Goal: Task Accomplishment & Management: Complete application form

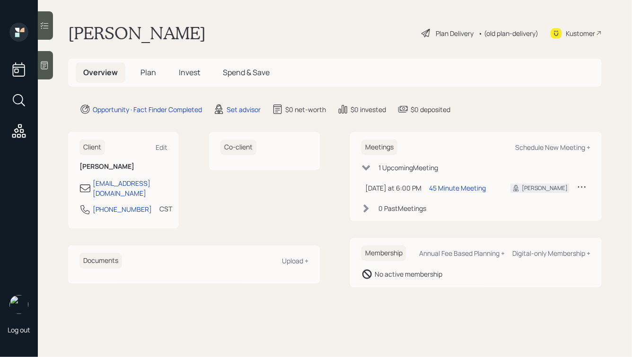
click at [51, 64] on div at bounding box center [45, 65] width 15 height 28
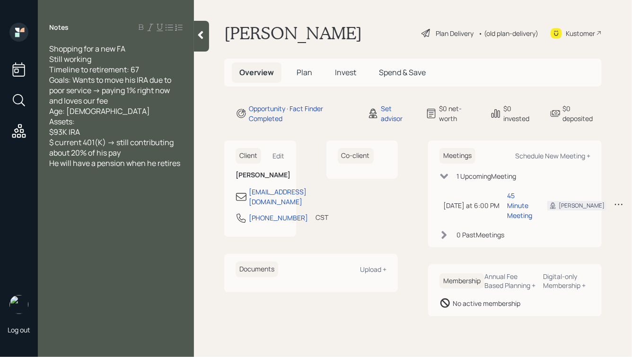
click at [299, 71] on span "Plan" at bounding box center [304, 72] width 16 height 10
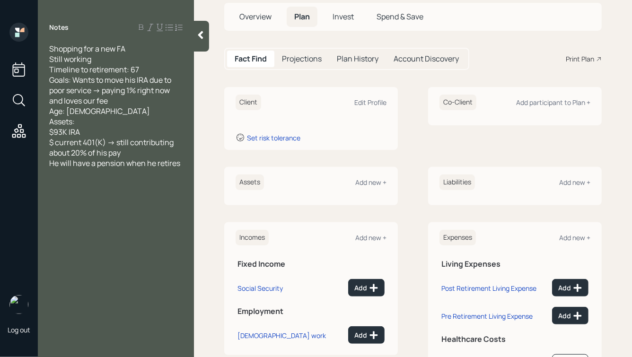
scroll to position [56, 0]
click at [382, 179] on div "Add new +" at bounding box center [370, 181] width 31 height 9
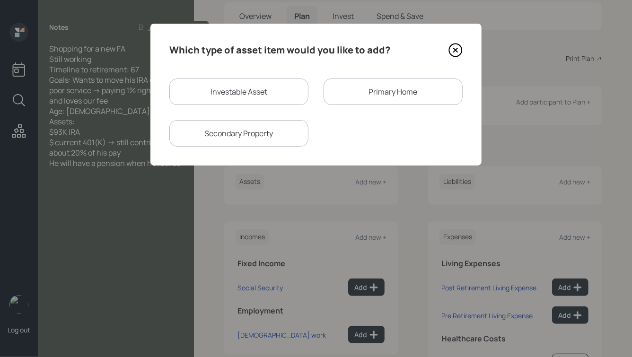
click at [223, 78] on div "Investable Asset" at bounding box center [238, 91] width 139 height 26
select select "taxable"
select select "balanced"
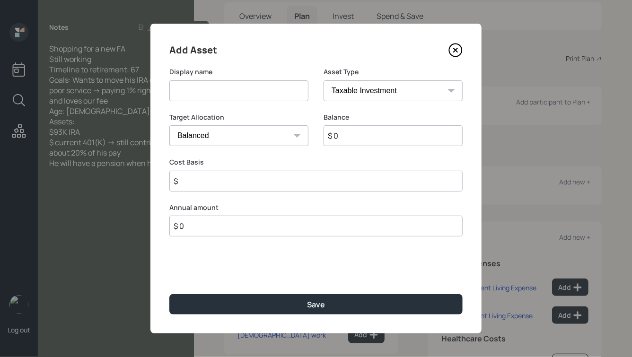
click at [208, 85] on input at bounding box center [238, 90] width 139 height 21
type input "[PERSON_NAME]' IRA"
click at [389, 96] on select "SEP IRA IRA Roth IRA 401(k) Roth 401(k) 403(b) Roth 403(b) 457(b) Roth 457(b) H…" at bounding box center [392, 90] width 139 height 21
select select "ira"
click at [323, 80] on select "SEP IRA IRA Roth IRA 401(k) Roth 401(k) 403(b) Roth 403(b) 457(b) Roth 457(b) H…" at bounding box center [392, 90] width 139 height 21
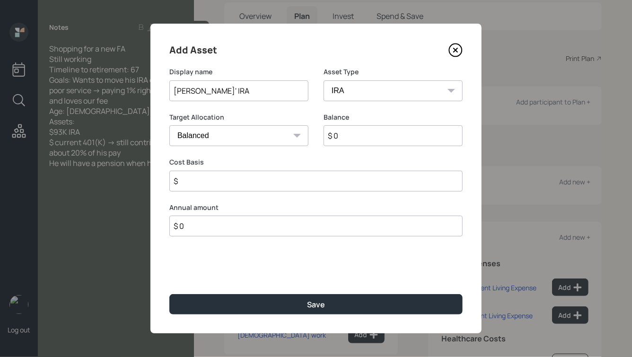
type input "$"
click at [347, 146] on input "$ 0" at bounding box center [392, 135] width 139 height 21
type input "$ 93,000"
type input "$ 0"
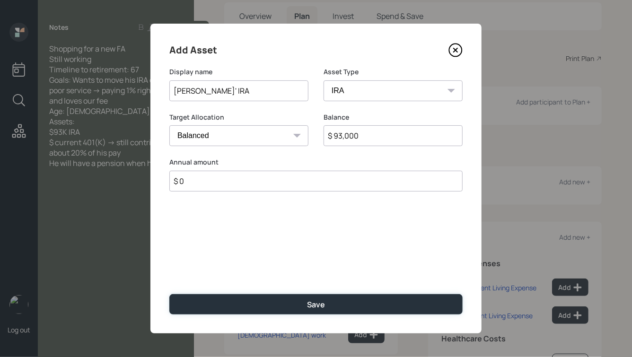
click at [169, 294] on button "Save" at bounding box center [315, 304] width 293 height 20
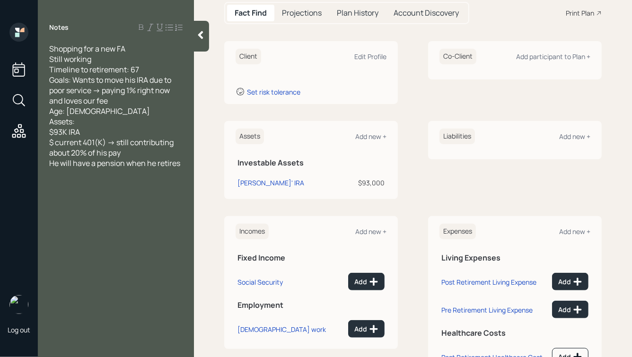
scroll to position [103, 0]
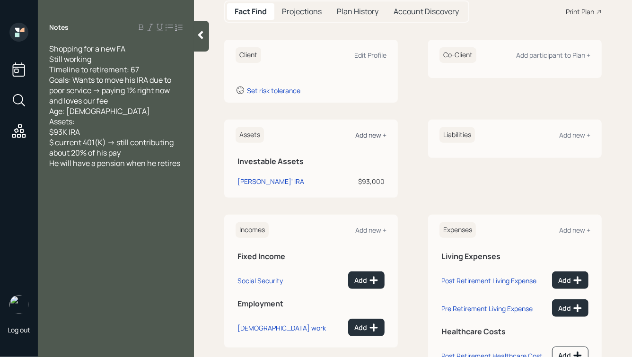
click at [365, 137] on div "Add new +" at bounding box center [370, 135] width 31 height 9
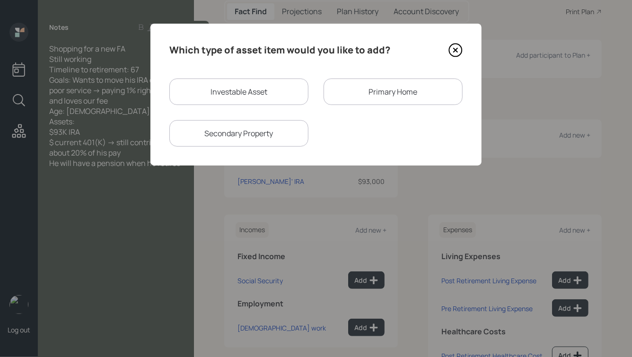
click at [220, 87] on div "Investable Asset" at bounding box center [238, 91] width 139 height 26
select select "taxable"
select select "balanced"
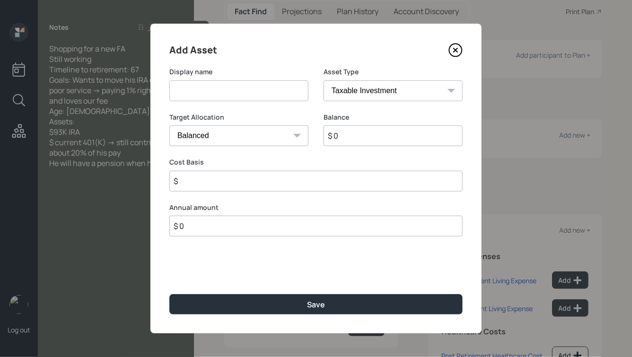
click at [354, 87] on select "SEP IRA IRA Roth IRA 401(k) Roth 401(k) 403(b) Roth 403(b) 457(b) Roth 457(b) H…" at bounding box center [392, 90] width 139 height 21
select select "company_sponsored"
click at [323, 80] on select "SEP IRA IRA Roth IRA 401(k) Roth 401(k) 403(b) Roth 403(b) 457(b) Roth 457(b) H…" at bounding box center [392, 90] width 139 height 21
click at [200, 90] on input at bounding box center [238, 90] width 139 height 21
type input "[PERSON_NAME]' 401k"
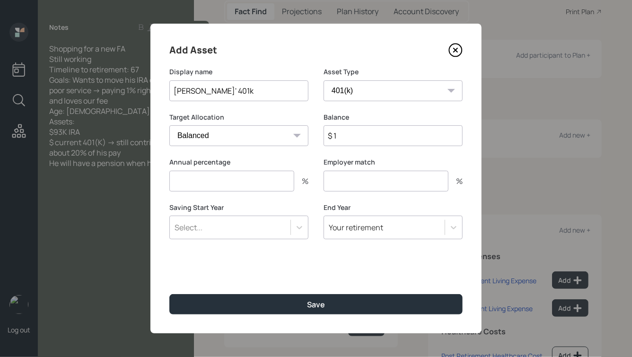
type input "$ 1"
type input "20"
type input "3"
click at [223, 227] on div "Select..." at bounding box center [230, 227] width 121 height 16
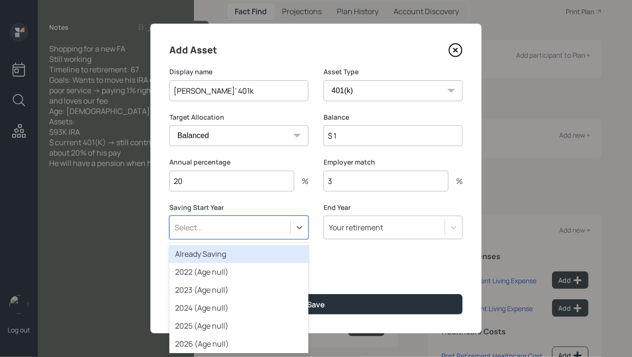
click at [217, 253] on div "Already Saving" at bounding box center [238, 254] width 139 height 18
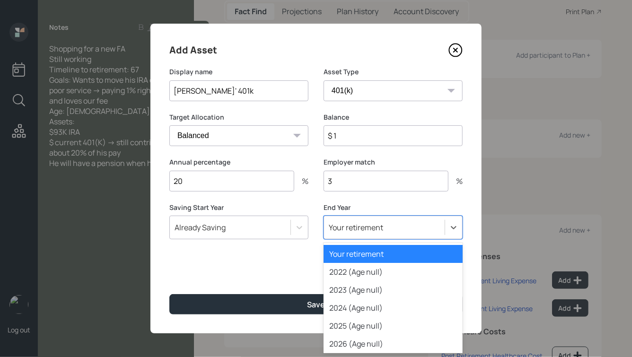
click at [386, 218] on div "Your retirement" at bounding box center [392, 228] width 139 height 24
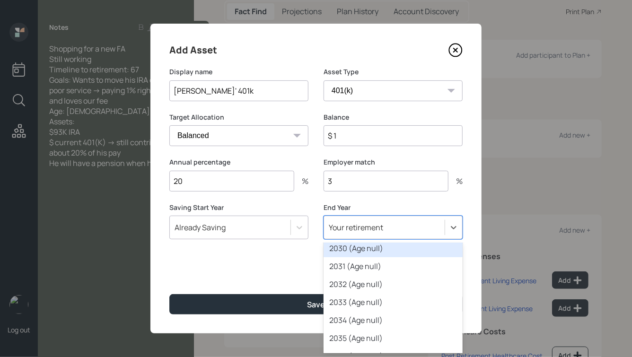
scroll to position [172, 0]
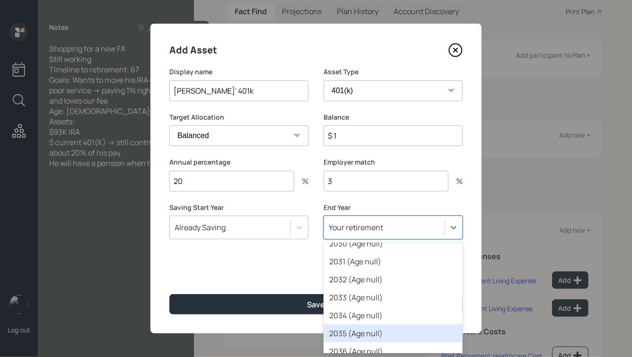
click at [352, 331] on div "2035 (Age null)" at bounding box center [392, 333] width 139 height 18
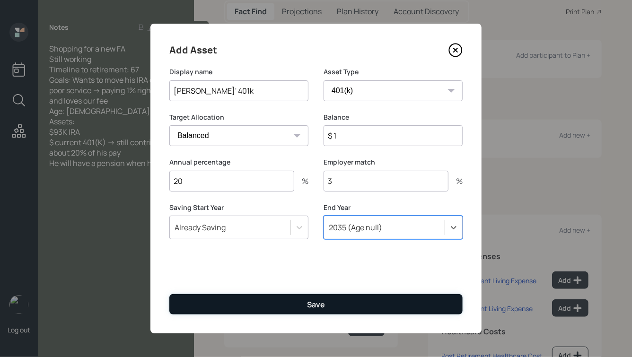
click at [306, 306] on button "Save" at bounding box center [315, 304] width 293 height 20
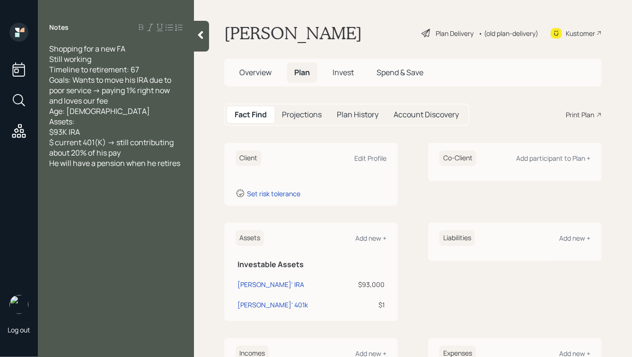
scroll to position [9, 0]
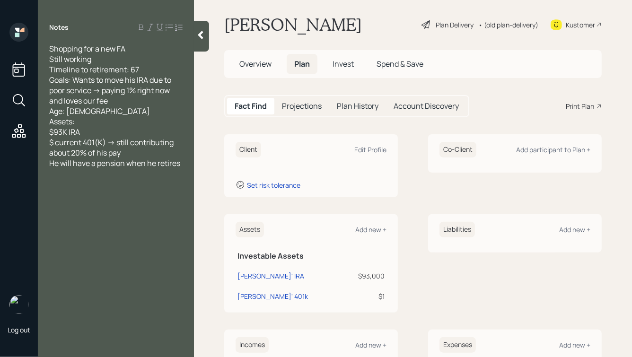
click at [256, 59] on span "Overview" at bounding box center [255, 64] width 32 height 10
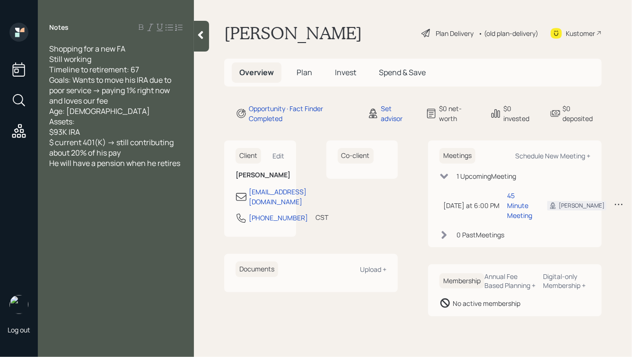
click at [308, 77] on span "Plan" at bounding box center [304, 72] width 16 height 10
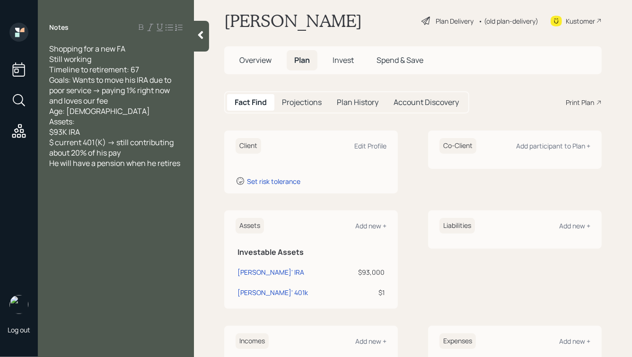
scroll to position [13, 0]
click at [373, 148] on div "Edit Profile" at bounding box center [370, 145] width 32 height 9
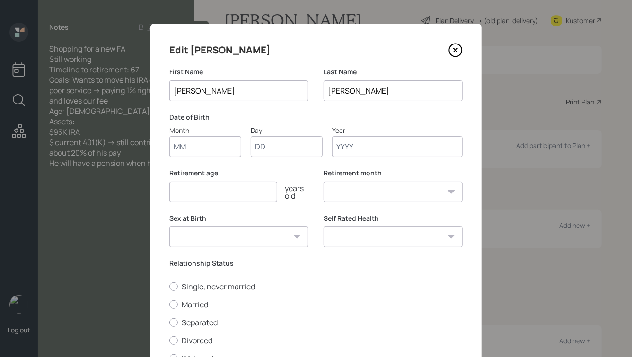
click at [200, 142] on input "Month" at bounding box center [205, 146] width 72 height 21
type input "01"
type input "1968"
select select "1"
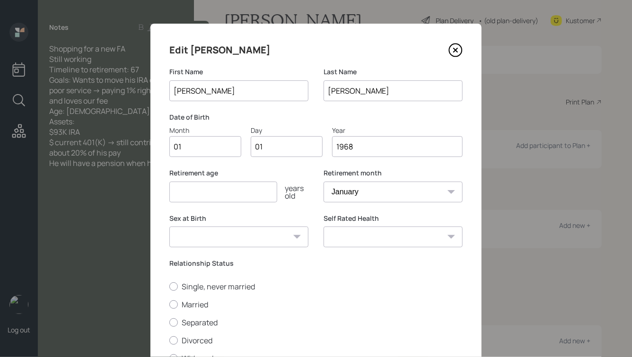
type input "1968"
click at [230, 192] on input "number" at bounding box center [223, 192] width 108 height 21
type input "67"
click at [232, 248] on div "Sex at Birth Male Female Other / Prefer not to say" at bounding box center [238, 236] width 139 height 45
click at [245, 240] on select "Male Female Other / Prefer not to say" at bounding box center [238, 237] width 139 height 21
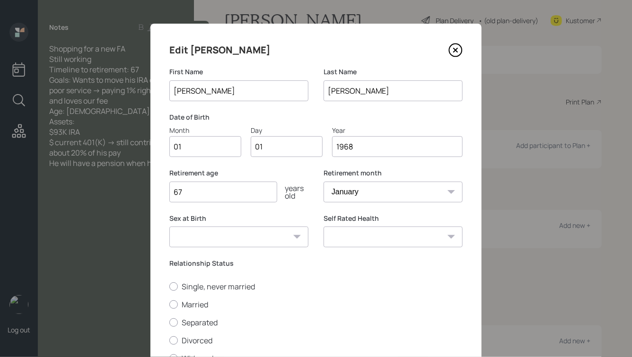
select select "male"
click at [169, 227] on select "Male Female Other / Prefer not to say" at bounding box center [238, 237] width 139 height 21
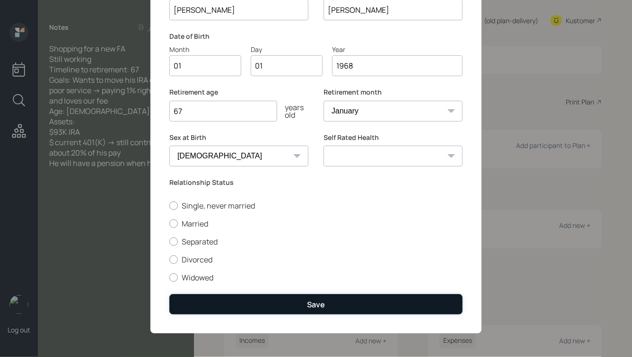
click at [261, 303] on button "Save" at bounding box center [315, 304] width 293 height 20
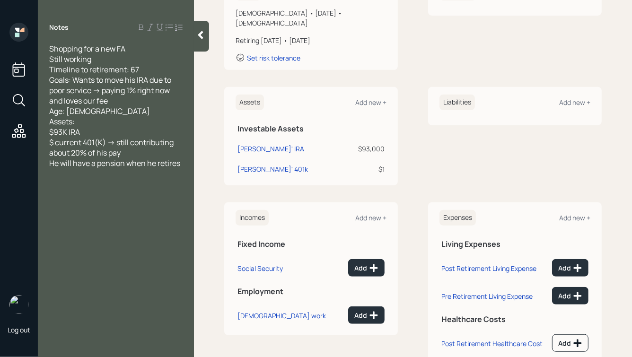
scroll to position [183, 0]
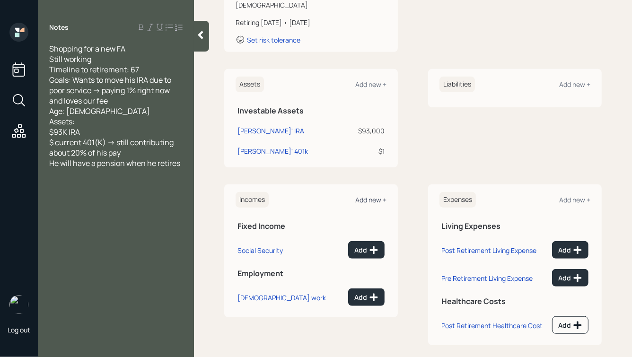
click at [368, 195] on div "Add new +" at bounding box center [370, 199] width 31 height 9
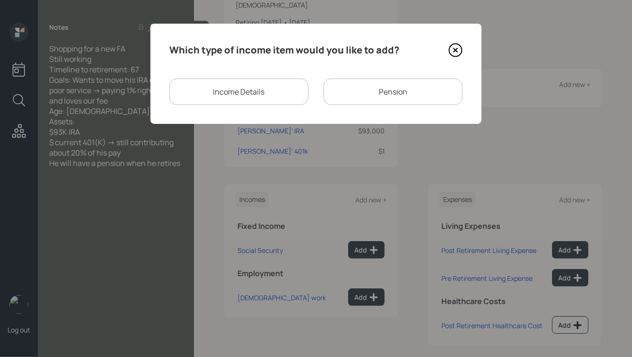
click at [372, 94] on div "Pension" at bounding box center [392, 91] width 139 height 26
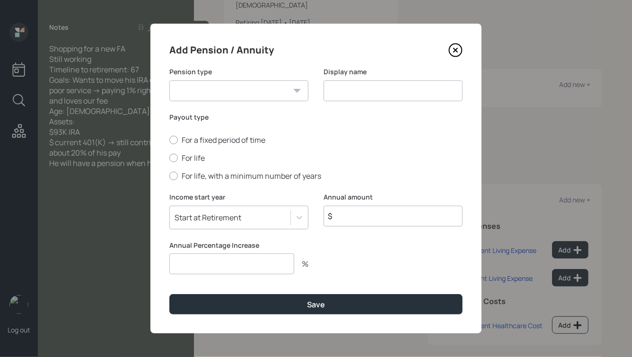
click at [251, 86] on select "Pension Annuity" at bounding box center [238, 90] width 139 height 21
select select "pension"
click at [169, 80] on select "Pension Annuity" at bounding box center [238, 90] width 139 height 21
click at [357, 91] on input at bounding box center [392, 90] width 139 height 21
type input "Dennis' Pension"
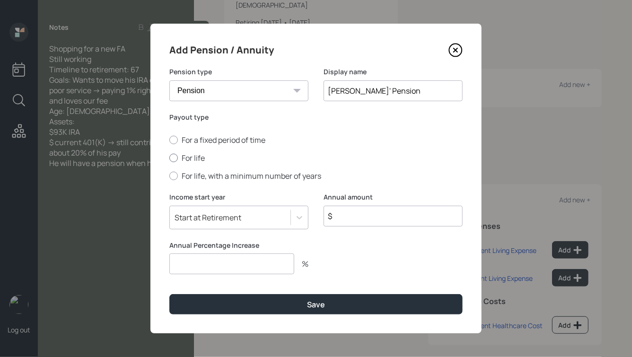
click at [196, 156] on label "For life" at bounding box center [315, 158] width 293 height 10
click at [169, 158] on input "For life" at bounding box center [169, 158] width 0 height 0
radio input "true"
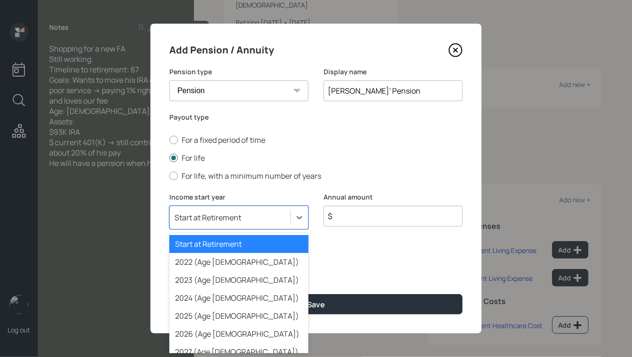
click at [214, 211] on div "Start at Retirement" at bounding box center [230, 217] width 121 height 16
click at [237, 244] on div "Start at Retirement" at bounding box center [238, 244] width 139 height 18
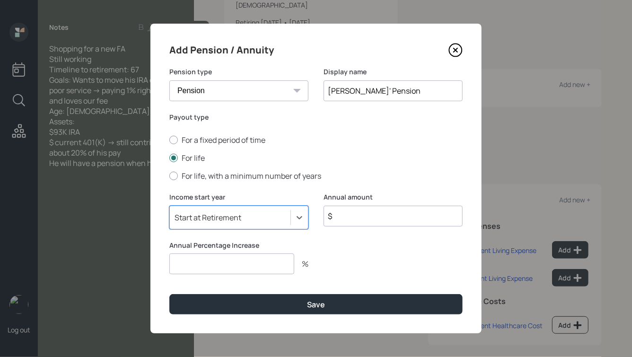
click at [357, 218] on input "$" at bounding box center [392, 216] width 139 height 21
type input "$ 12"
click at [236, 264] on input "number" at bounding box center [231, 263] width 125 height 21
type input "0"
click at [169, 294] on button "Save" at bounding box center [315, 304] width 293 height 20
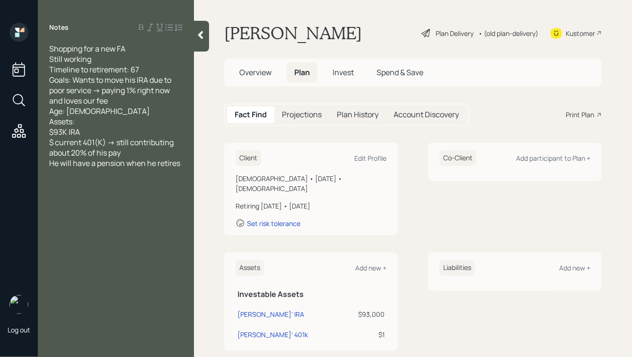
click at [262, 70] on span "Overview" at bounding box center [255, 72] width 32 height 10
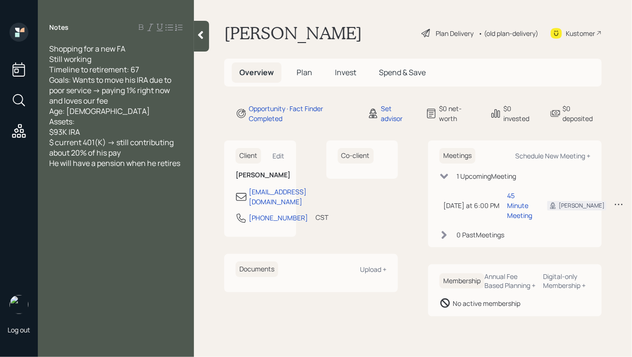
click at [203, 36] on icon at bounding box center [200, 34] width 9 height 9
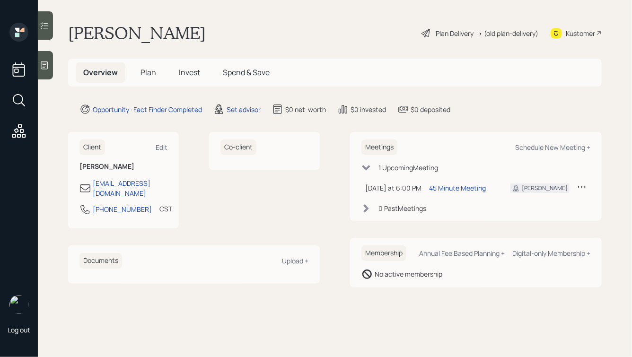
click at [248, 111] on div "Set advisor" at bounding box center [244, 110] width 34 height 10
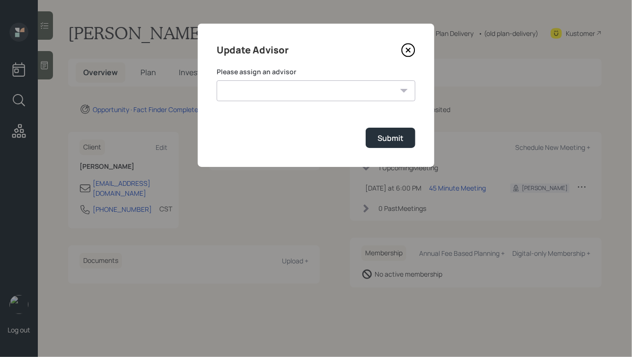
click at [287, 91] on select "Jonah Coleman Tyler End Eric Schwartz James DiStasi Michael Russo Sami Boghos H…" at bounding box center [316, 90] width 199 height 21
select select "ade3b313-576a-42c5-b346-1eb294908ae6"
click at [217, 80] on select "Jonah Coleman Tyler End Eric Schwartz James DiStasi Michael Russo Sami Boghos H…" at bounding box center [316, 90] width 199 height 21
click at [365, 141] on div "Submit" at bounding box center [316, 138] width 199 height 20
click at [381, 140] on div "Submit" at bounding box center [390, 138] width 26 height 10
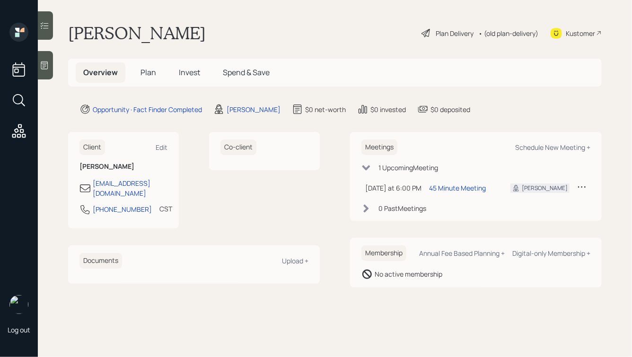
click at [436, 28] on div "Plan Delivery" at bounding box center [455, 33] width 38 height 10
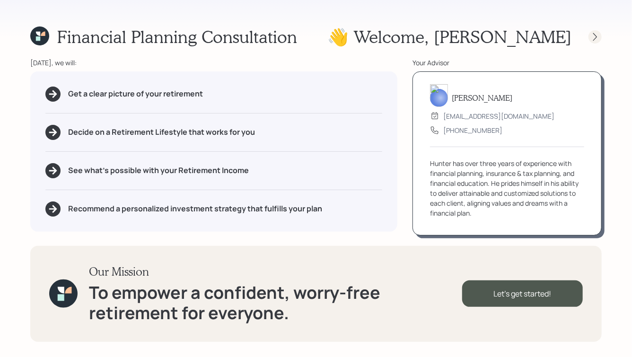
click at [596, 40] on icon at bounding box center [594, 36] width 9 height 9
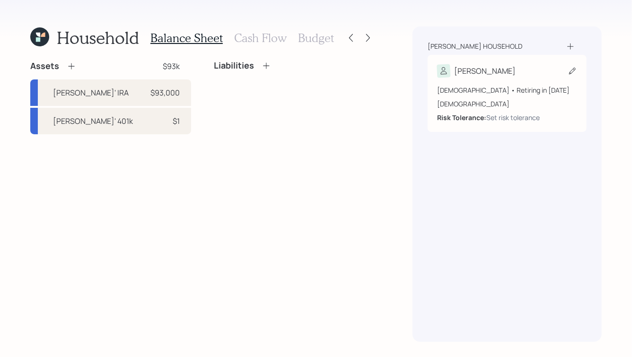
click at [528, 85] on div "[DEMOGRAPHIC_DATA] • Retiring in [DATE]" at bounding box center [507, 90] width 140 height 10
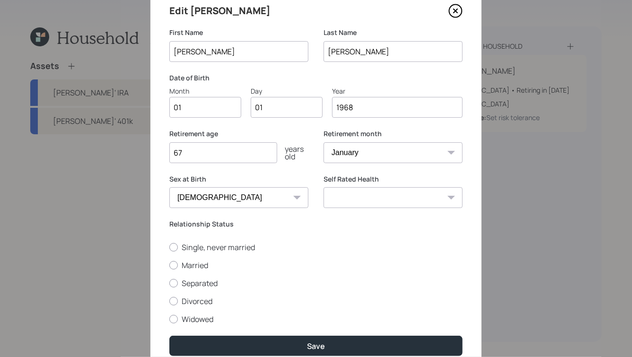
scroll to position [15, 0]
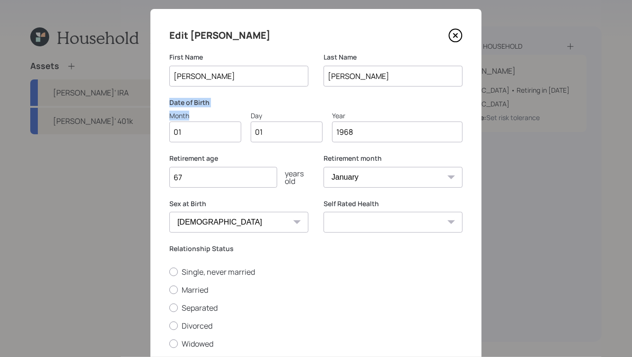
drag, startPoint x: 166, startPoint y: 100, endPoint x: 245, endPoint y: 146, distance: 91.6
click at [245, 146] on div "Edit Dennis First Name Dennis Last Name Gabriel Date of Birth Month 01 Day 01 Y…" at bounding box center [315, 204] width 331 height 391
click at [192, 128] on input "01" at bounding box center [205, 132] width 72 height 21
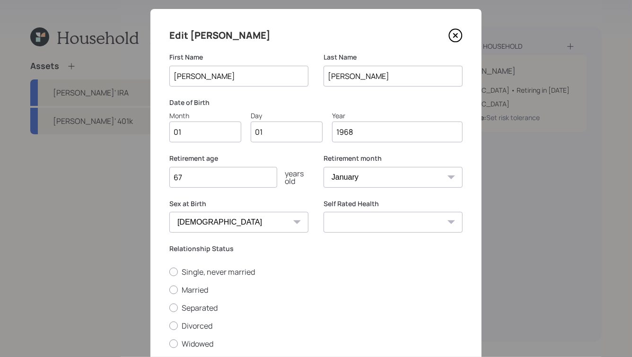
type input "0"
type input "17"
drag, startPoint x: 302, startPoint y: 185, endPoint x: 233, endPoint y: 136, distance: 84.1
click at [0, 0] on form "First Name Dennis Last Name Gabriel Date of Birth Month 01 Day 17 Year 1968 Ret…" at bounding box center [0, 0] width 0 height 0
click at [243, 154] on label "Retirement age" at bounding box center [238, 158] width 139 height 9
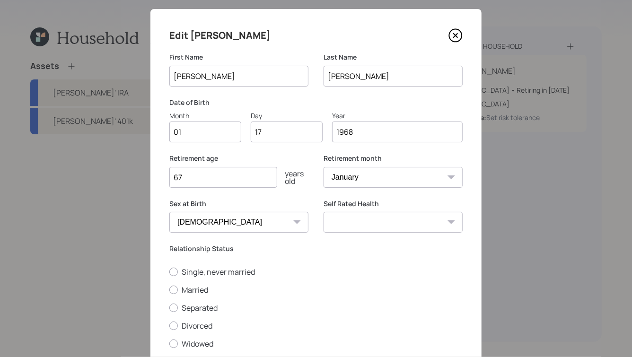
click at [345, 227] on select "Excellent Very Good Good Fair Poor" at bounding box center [392, 222] width 139 height 21
select select "very_good"
click at [323, 212] on select "Excellent Very Good Good Fair Poor" at bounding box center [392, 222] width 139 height 21
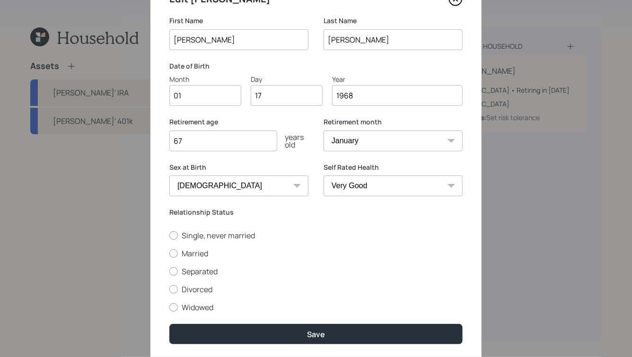
scroll to position [82, 0]
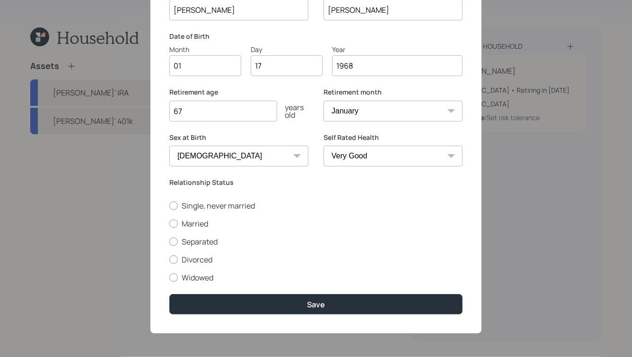
click at [208, 181] on label "Relationship Status" at bounding box center [315, 182] width 293 height 9
drag, startPoint x: 235, startPoint y: 180, endPoint x: 178, endPoint y: 182, distance: 56.8
click at [178, 182] on label "Relationship Status" at bounding box center [315, 182] width 293 height 9
click at [185, 202] on label "Single, never married" at bounding box center [315, 206] width 293 height 10
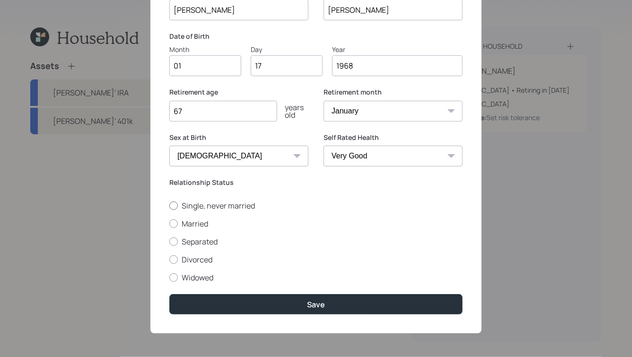
click at [169, 205] on input "Single, never married" at bounding box center [169, 205] width 0 height 0
radio input "true"
drag, startPoint x: 322, startPoint y: 304, endPoint x: 305, endPoint y: 234, distance: 71.8
click at [0, 0] on form "First Name Dennis Last Name Gabriel Date of Birth Month 01 Day 17 Year 1968 Ret…" at bounding box center [0, 0] width 0 height 0
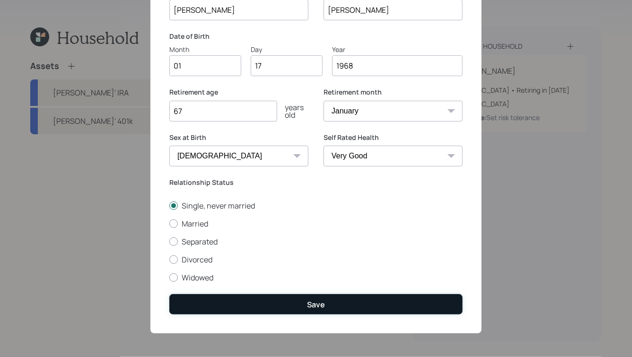
click at [296, 303] on button "Save" at bounding box center [315, 304] width 293 height 20
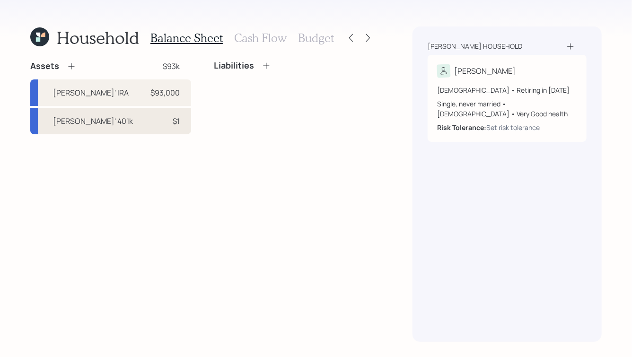
click at [151, 129] on div "Dennis' 401k $1" at bounding box center [110, 121] width 161 height 26
select select "company_sponsored"
select select "balanced"
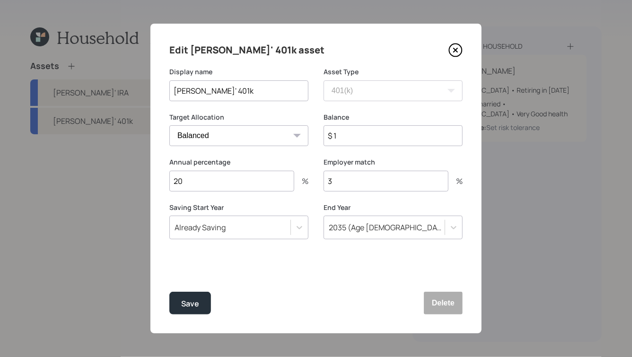
click at [341, 183] on input "3" at bounding box center [385, 181] width 125 height 21
click at [344, 131] on input "$ 1" at bounding box center [392, 135] width 139 height 21
drag, startPoint x: 324, startPoint y: 115, endPoint x: 347, endPoint y: 119, distance: 22.9
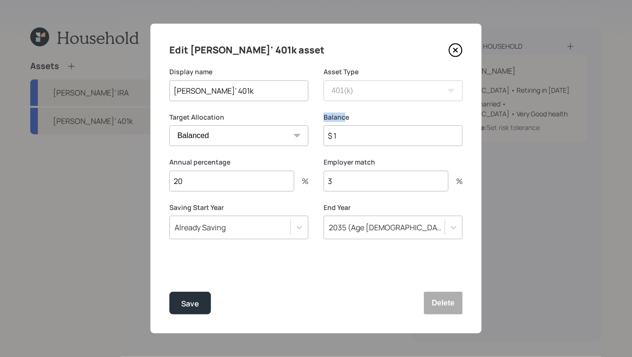
click at [347, 119] on label "Balance" at bounding box center [392, 117] width 139 height 9
click at [345, 119] on label "Balance" at bounding box center [392, 117] width 139 height 9
click at [352, 131] on input "$ 1" at bounding box center [392, 135] width 139 height 21
type input "$ 19,500"
click at [195, 305] on div "Save" at bounding box center [190, 303] width 18 height 13
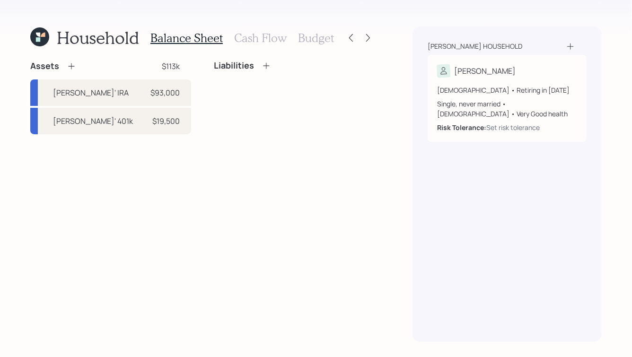
click at [72, 63] on icon at bounding box center [71, 65] width 9 height 9
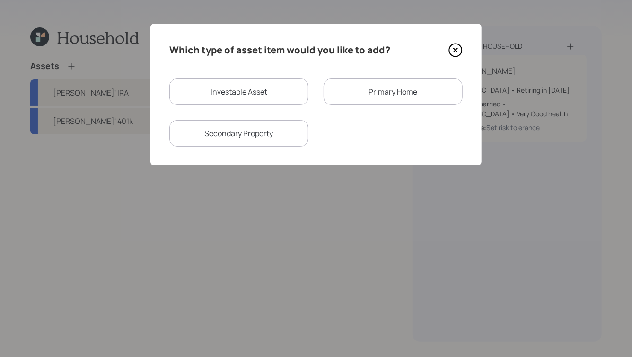
click at [256, 95] on div "Investable Asset" at bounding box center [238, 91] width 139 height 26
select select "taxable"
select select "balanced"
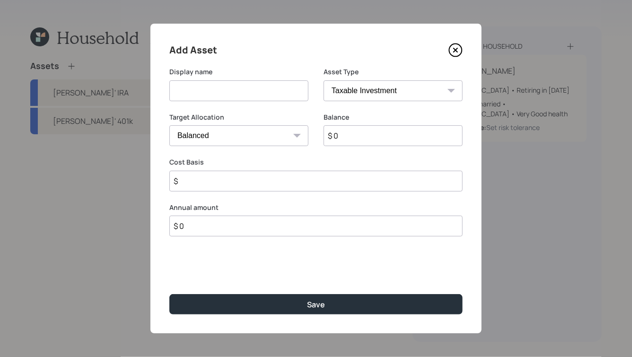
click at [388, 85] on select "SEP IRA IRA Roth IRA 401(k) Roth 401(k) 403(b) Roth 403(b) 457(b) Roth 457(b) H…" at bounding box center [392, 90] width 139 height 21
select select "emergency_fund"
click at [323, 80] on select "SEP IRA IRA Roth IRA 401(k) Roth 401(k) 403(b) Roth 403(b) 457(b) Roth 457(b) H…" at bounding box center [392, 90] width 139 height 21
click at [258, 92] on input at bounding box center [238, 90] width 139 height 21
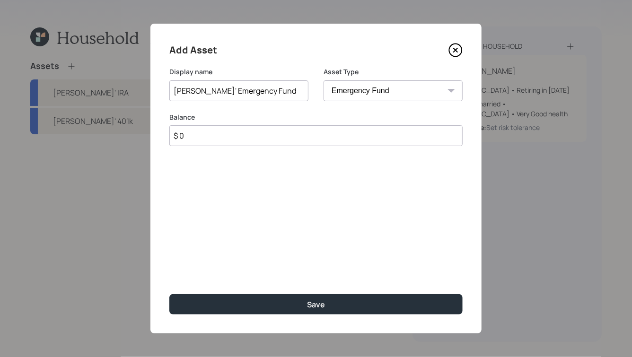
type input "[PERSON_NAME]' Emergency Fund"
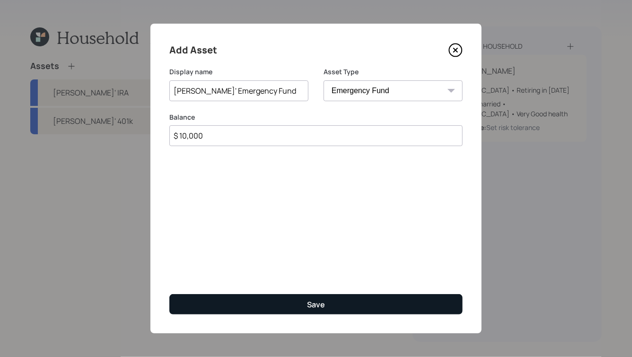
type input "$ 10,000"
click at [309, 299] on div "Save" at bounding box center [316, 304] width 18 height 10
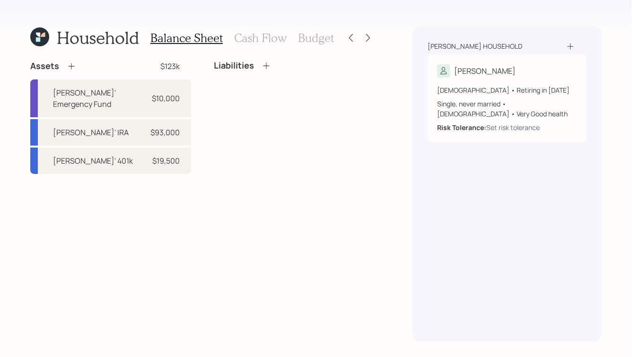
click at [267, 66] on icon at bounding box center [266, 65] width 9 height 9
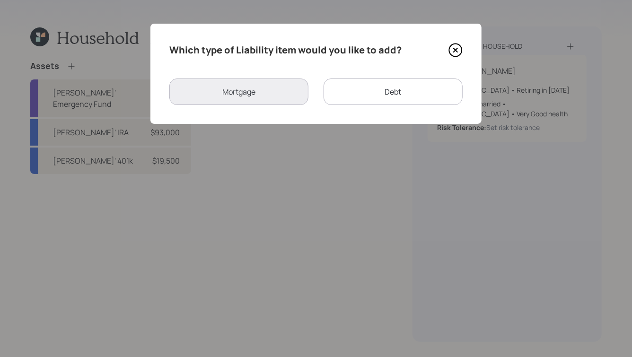
click at [398, 91] on div "Debt" at bounding box center [392, 91] width 139 height 26
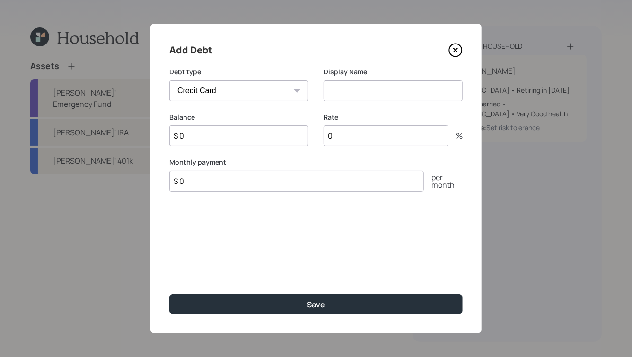
click at [279, 87] on select "Car Credit Card Medical Student Other" at bounding box center [238, 90] width 139 height 21
click at [169, 80] on select "Car Credit Card Medical Student Other" at bounding box center [238, 90] width 139 height 21
click at [252, 83] on select "Car Credit Card Medical Student Other" at bounding box center [238, 90] width 139 height 21
select select "car"
click at [169, 80] on select "Car Credit Card Medical Student Other" at bounding box center [238, 90] width 139 height 21
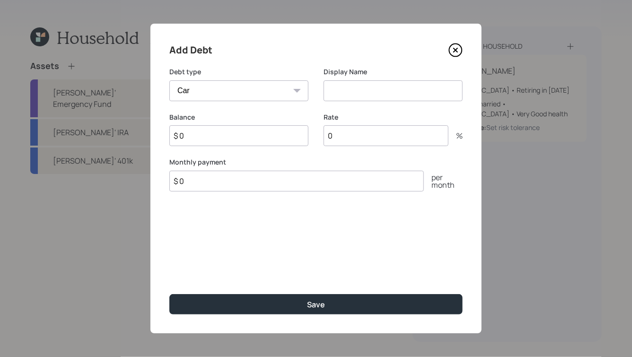
click at [361, 86] on input at bounding box center [392, 90] width 139 height 21
type input "1200"
type input "Jeep Loan"
type input "$ 12,000"
type input "16"
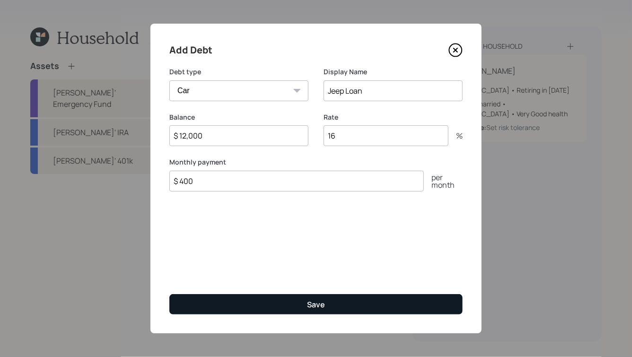
type input "$ 400"
click at [282, 305] on button "Save" at bounding box center [315, 304] width 293 height 20
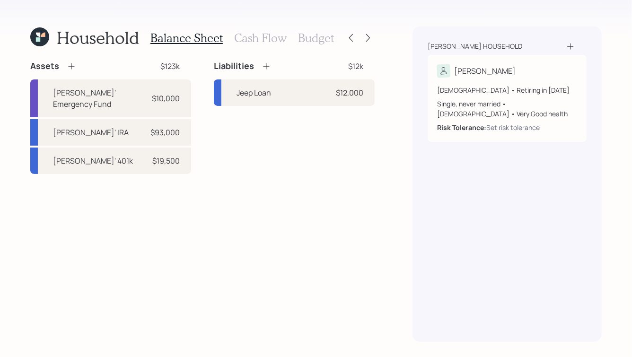
click at [267, 38] on h3 "Cash Flow" at bounding box center [260, 38] width 52 height 14
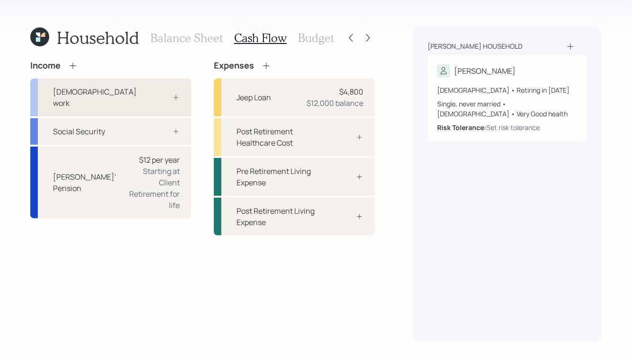
click at [178, 94] on icon at bounding box center [176, 98] width 8 height 8
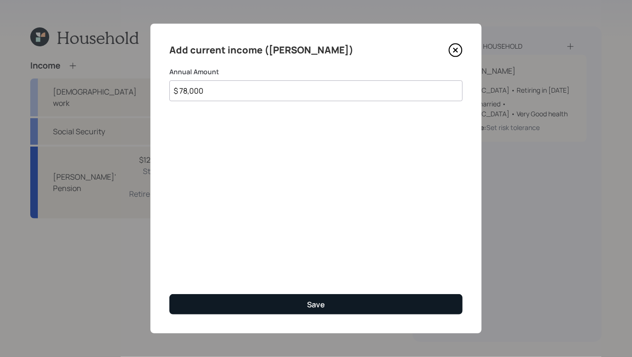
type input "$ 78,000"
click at [274, 295] on button "Save" at bounding box center [315, 304] width 293 height 20
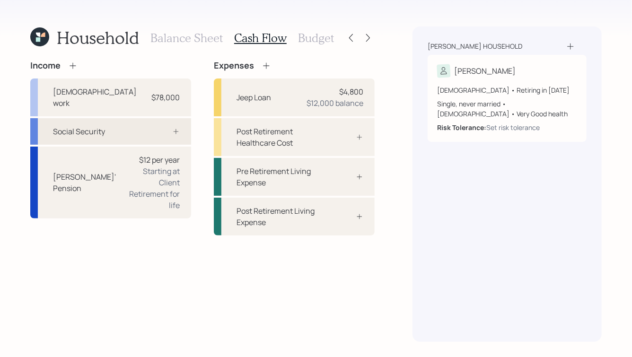
click at [176, 128] on icon at bounding box center [176, 132] width 8 height 8
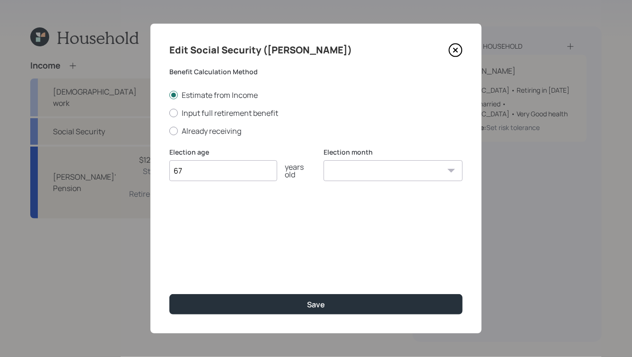
type input "67"
click at [370, 174] on select "January February March April May June July August September October November De…" at bounding box center [392, 170] width 139 height 21
select select "1"
click at [323, 161] on select "January February March April May June July August September October November De…" at bounding box center [392, 170] width 139 height 21
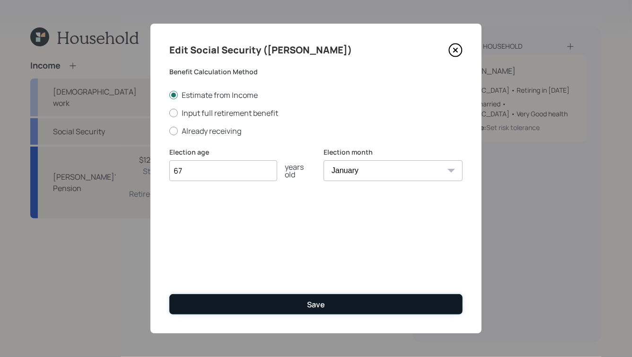
drag, startPoint x: 324, startPoint y: 297, endPoint x: 314, endPoint y: 302, distance: 11.2
click at [314, 302] on button "Save" at bounding box center [315, 304] width 293 height 20
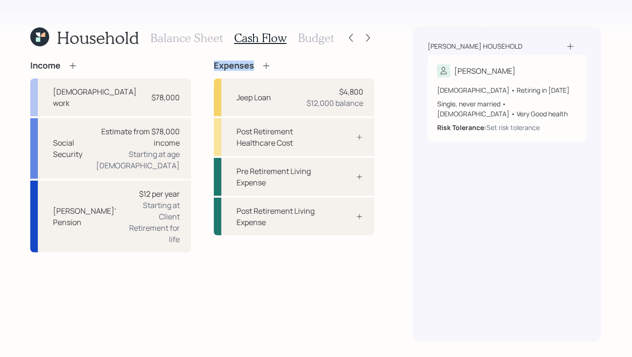
drag, startPoint x: 209, startPoint y: 62, endPoint x: 302, endPoint y: 66, distance: 92.8
click at [302, 66] on div "Income Full-time work $78,000 Social Security Estimate from $78,000 income Star…" at bounding box center [202, 157] width 344 height 192
click at [302, 66] on div "Expenses" at bounding box center [294, 66] width 161 height 10
click at [134, 200] on div "Starting at Client Retirement for life" at bounding box center [151, 222] width 56 height 45
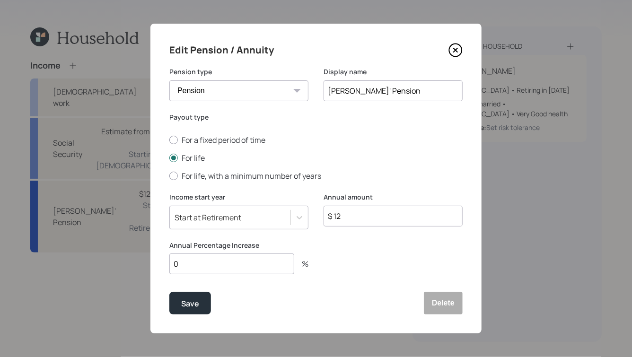
click at [348, 216] on input "$ 12" at bounding box center [392, 216] width 139 height 21
paste input "3,360"
type input "$ 3,360"
click at [226, 273] on input "0" at bounding box center [231, 263] width 125 height 21
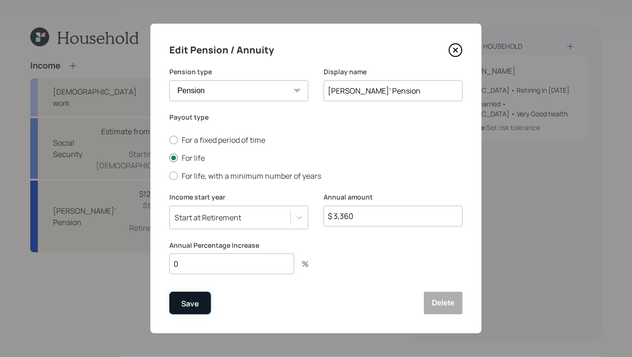
click at [192, 300] on div "Save" at bounding box center [190, 303] width 18 height 13
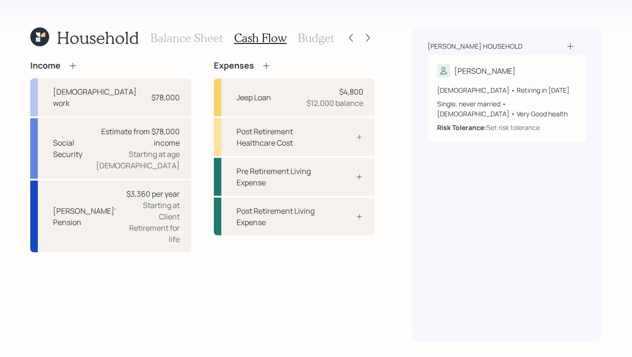
click at [72, 65] on icon at bounding box center [73, 65] width 6 height 6
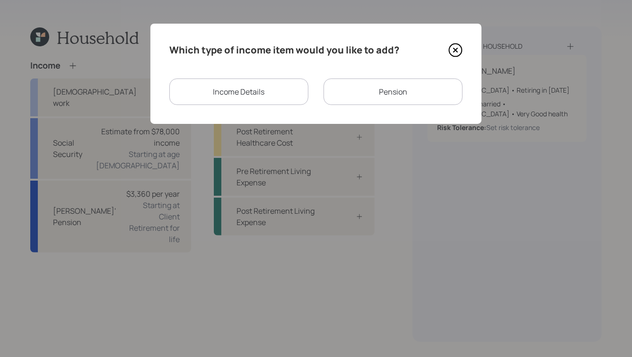
click at [368, 100] on div "Pension" at bounding box center [392, 91] width 139 height 26
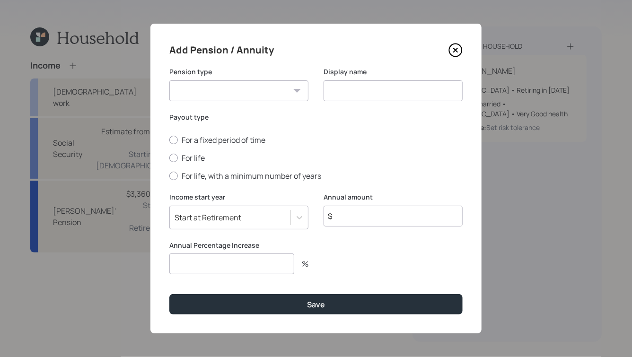
click at [248, 94] on select "Pension Annuity" at bounding box center [238, 90] width 139 height 21
select select "pension"
click at [169, 80] on select "Pension Annuity" at bounding box center [238, 90] width 139 height 21
click at [379, 78] on div "Display name" at bounding box center [392, 84] width 139 height 34
click at [355, 93] on input at bounding box center [392, 90] width 139 height 21
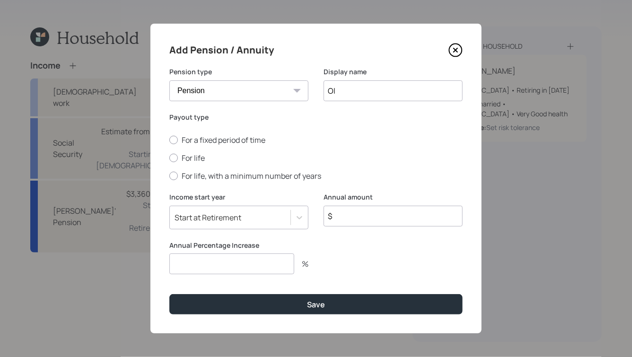
type input "O"
type input "Dennis' 2nd Pension"
click at [186, 159] on label "For life" at bounding box center [315, 158] width 293 height 10
click at [169, 158] on input "For life" at bounding box center [169, 158] width 0 height 0
radio input "true"
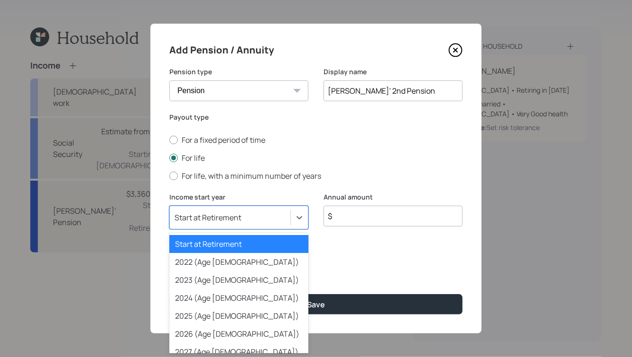
click at [235, 224] on div "Start at Retirement" at bounding box center [230, 217] width 121 height 16
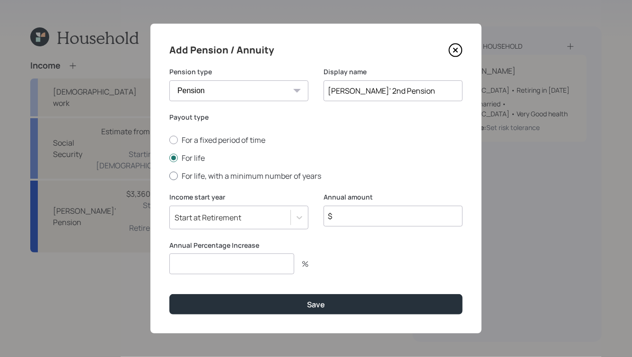
click at [335, 174] on label "For life, with a minimum number of years" at bounding box center [315, 176] width 293 height 10
click at [169, 176] on input "For life, with a minimum number of years" at bounding box center [169, 176] width 0 height 0
radio input "true"
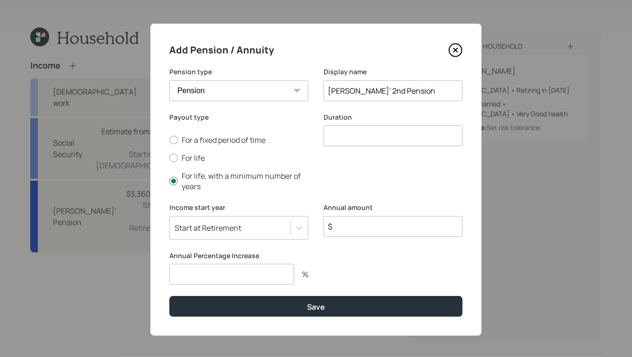
click at [174, 152] on div "For a fixed period of time For life For life, with a minimum number of years" at bounding box center [238, 163] width 139 height 57
click at [179, 156] on label "For life" at bounding box center [238, 158] width 139 height 10
click at [169, 158] on input "For life" at bounding box center [169, 158] width 0 height 0
radio input "true"
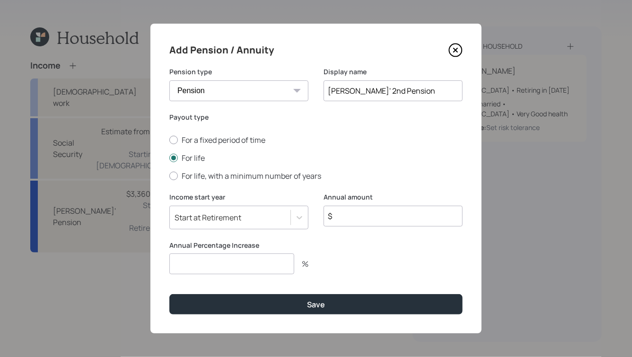
click at [367, 211] on input "$" at bounding box center [392, 216] width 139 height 21
type input "$ 13,500"
type input "0"
click at [169, 294] on button "Save" at bounding box center [315, 304] width 293 height 20
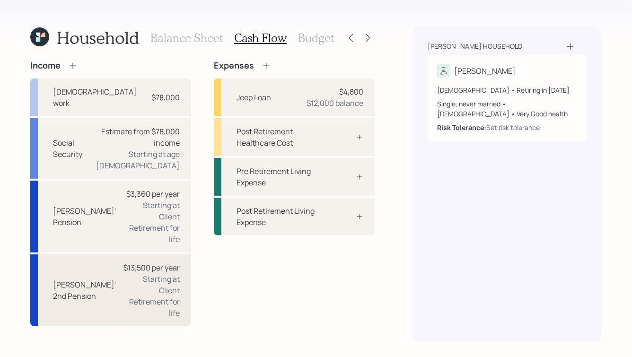
click at [160, 273] on div "Starting at Client Retirement for life" at bounding box center [151, 295] width 56 height 45
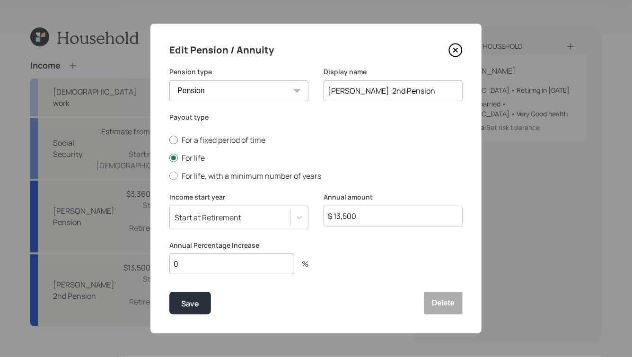
click at [207, 142] on label "For a fixed period of time" at bounding box center [315, 140] width 293 height 10
click at [169, 140] on input "For a fixed period of time" at bounding box center [169, 140] width 0 height 0
radio input "true"
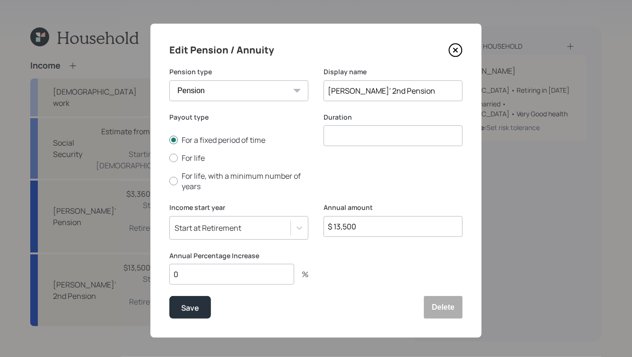
click at [356, 131] on input "number" at bounding box center [392, 135] width 139 height 21
type input "1"
click at [330, 184] on div "Duration 1" at bounding box center [392, 158] width 139 height 91
click at [281, 231] on div "Start at Retirement" at bounding box center [230, 228] width 121 height 16
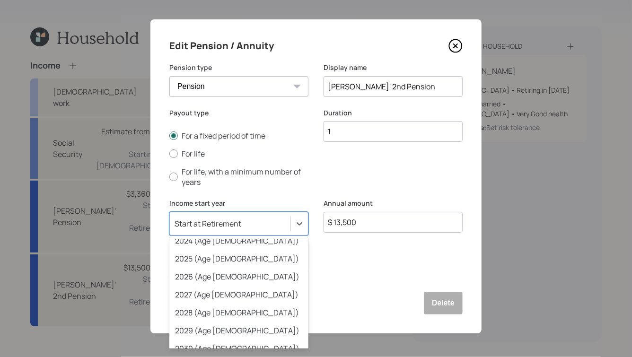
scroll to position [70, 0]
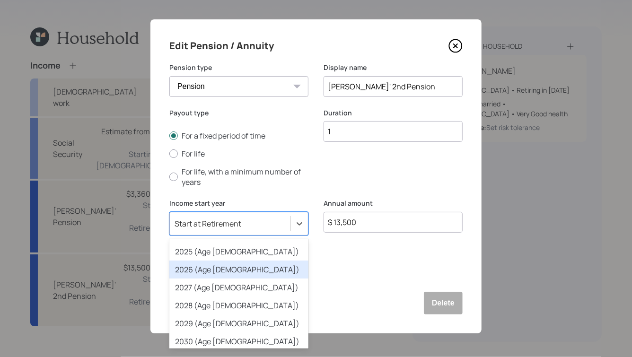
click at [214, 269] on div "2026 (Age 58)" at bounding box center [238, 270] width 139 height 18
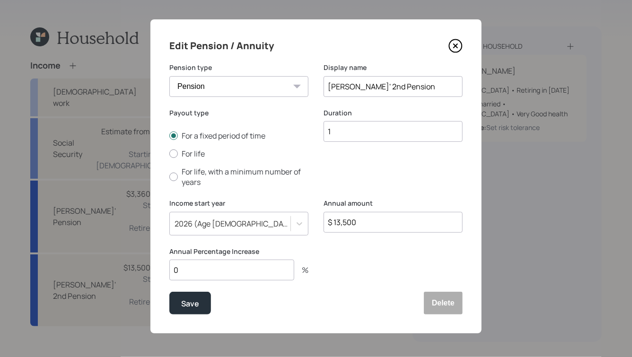
drag, startPoint x: 356, startPoint y: 85, endPoint x: 369, endPoint y: 83, distance: 13.4
click at [369, 83] on input "Dennis' 2nd Pension" at bounding box center [392, 86] width 139 height 21
type input "[PERSON_NAME]' IBW Pension"
click at [196, 303] on div "Save" at bounding box center [190, 303] width 18 height 13
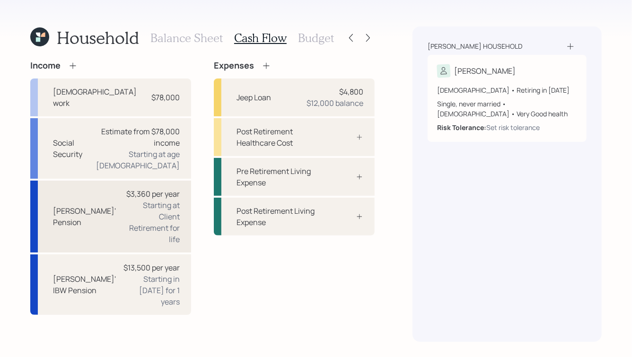
click at [137, 200] on div "Starting at Client Retirement for life" at bounding box center [151, 222] width 56 height 45
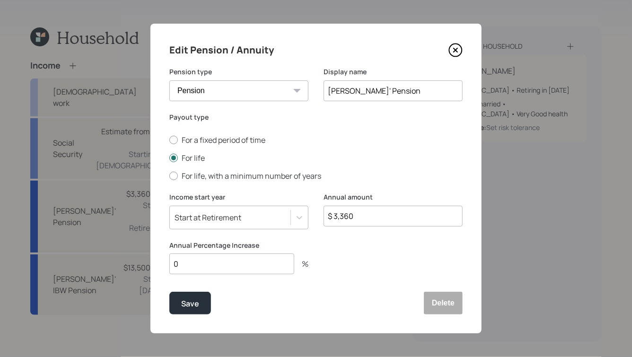
click at [354, 89] on input "Dennis' Pension" at bounding box center [392, 90] width 139 height 21
type input "[PERSON_NAME]' Grocery Pension"
click at [184, 305] on div "Save" at bounding box center [190, 303] width 18 height 13
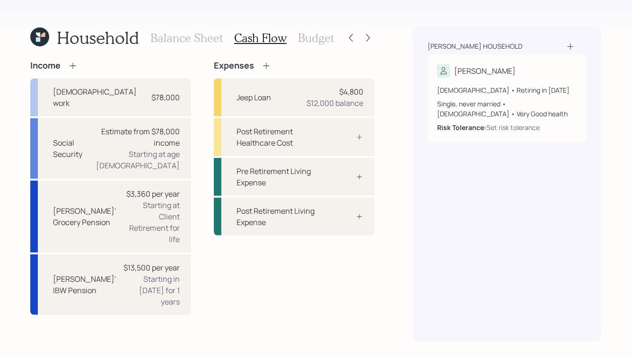
click at [314, 39] on h3 "Budget" at bounding box center [316, 38] width 36 height 14
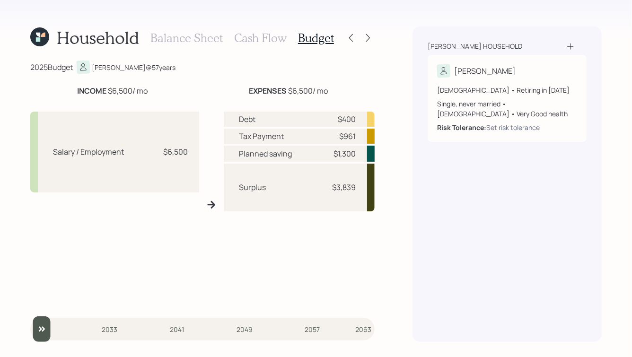
click at [185, 35] on h3 "Balance Sheet" at bounding box center [186, 38] width 72 height 14
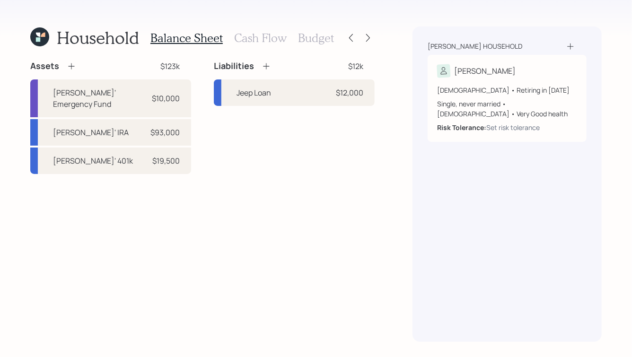
click at [257, 37] on h3 "Cash Flow" at bounding box center [260, 38] width 52 height 14
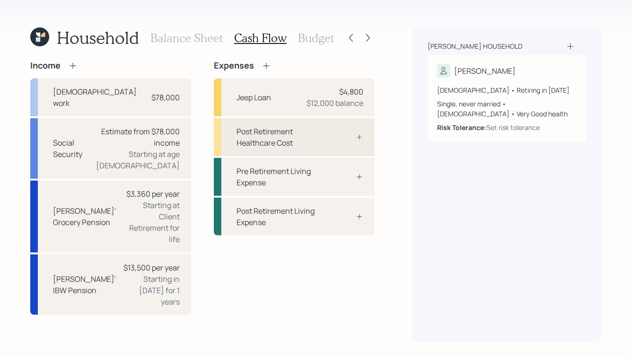
click at [362, 142] on div "Post Retirement Healthcare Cost" at bounding box center [294, 137] width 161 height 38
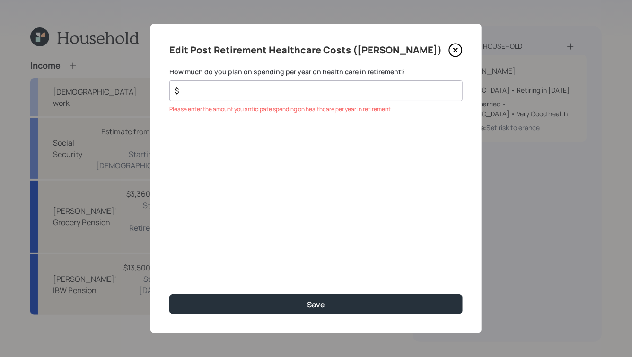
click at [316, 80] on div "$" at bounding box center [315, 90] width 293 height 21
click at [296, 91] on input "$" at bounding box center [312, 90] width 277 height 11
paste input "2,220"
click at [205, 89] on input "$ 2,220" at bounding box center [312, 90] width 277 height 11
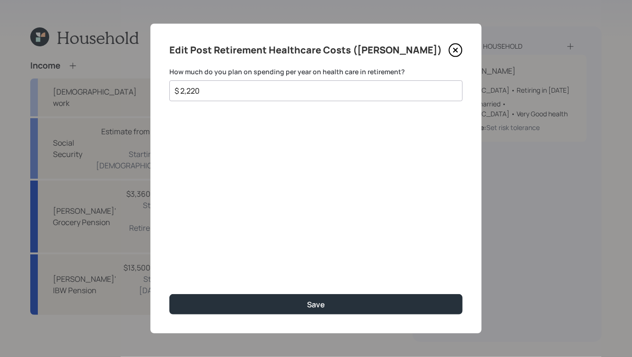
click at [205, 89] on input "$ 2,220" at bounding box center [312, 90] width 277 height 11
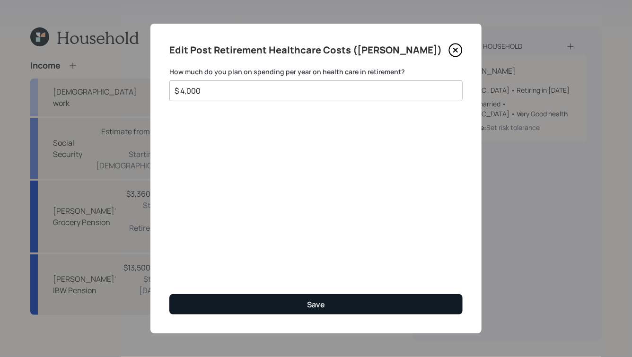
type input "$ 4,000"
click at [308, 308] on div "Save" at bounding box center [316, 304] width 18 height 10
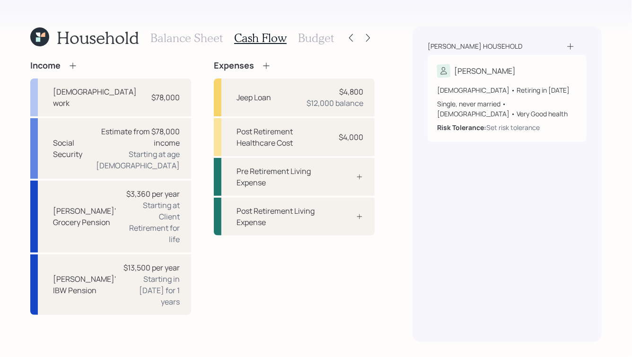
click at [322, 35] on h3 "Budget" at bounding box center [316, 38] width 36 height 14
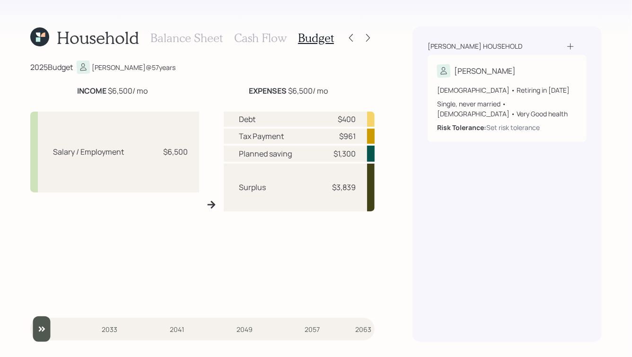
drag, startPoint x: 390, startPoint y: 217, endPoint x: 247, endPoint y: 97, distance: 186.3
click at [247, 97] on div "Household Balance Sheet Cash Flow Budget 2025 Budget Dennis @ 57 years INCOME $…" at bounding box center [316, 178] width 632 height 357
click at [247, 97] on div "INCOME $6,500 / mo EXPENSES $6,500 / mo Salary / Employment $6,500 Debt $400 Ta…" at bounding box center [202, 195] width 344 height 220
drag, startPoint x: 52, startPoint y: 149, endPoint x: 191, endPoint y: 161, distance: 139.5
click at [191, 161] on div "Salary / Employment $6,500" at bounding box center [114, 152] width 169 height 81
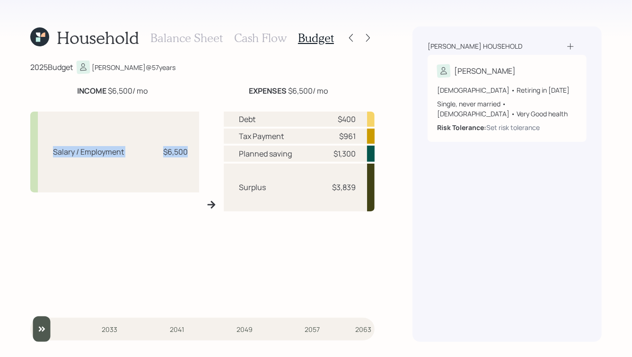
click at [191, 161] on div "Salary / Employment $6,500" at bounding box center [114, 152] width 169 height 81
drag, startPoint x: 164, startPoint y: 151, endPoint x: 195, endPoint y: 156, distance: 31.6
click at [192, 156] on div "Salary / Employment $6,500" at bounding box center [114, 152] width 169 height 81
click at [196, 156] on div "Salary / Employment $6,500" at bounding box center [114, 152] width 169 height 81
drag, startPoint x: 354, startPoint y: 118, endPoint x: 312, endPoint y: 117, distance: 42.6
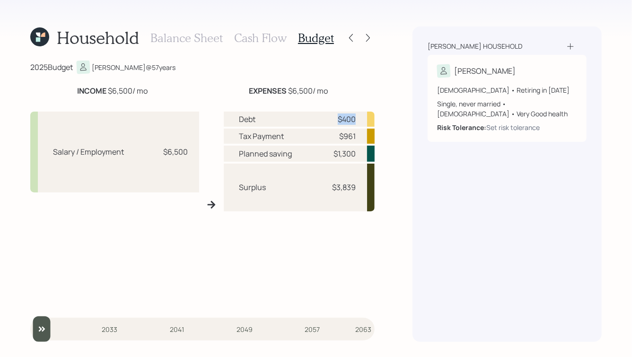
click at [311, 117] on div "Debt $400" at bounding box center [299, 119] width 151 height 15
click at [312, 117] on div "Debt $400" at bounding box center [299, 119] width 151 height 15
drag, startPoint x: 356, startPoint y: 153, endPoint x: 310, endPoint y: 148, distance: 45.6
click at [310, 148] on div "Planned saving $1,300" at bounding box center [299, 154] width 151 height 16
click at [356, 151] on div "$1,300" at bounding box center [344, 153] width 22 height 11
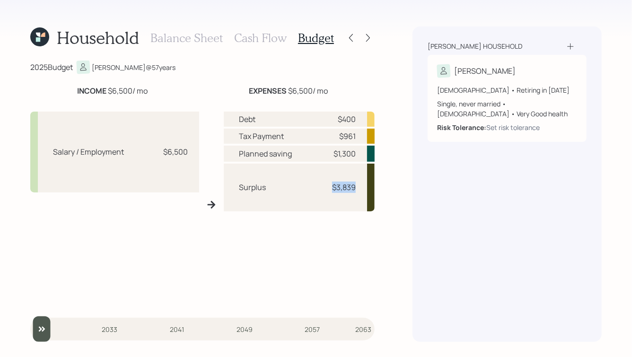
drag, startPoint x: 332, startPoint y: 186, endPoint x: 362, endPoint y: 187, distance: 29.3
click at [362, 187] on div "Surplus $3,839" at bounding box center [299, 188] width 151 height 48
drag, startPoint x: 332, startPoint y: 185, endPoint x: 357, endPoint y: 186, distance: 24.6
click at [357, 186] on div "Surplus $3,839" at bounding box center [299, 188] width 151 height 48
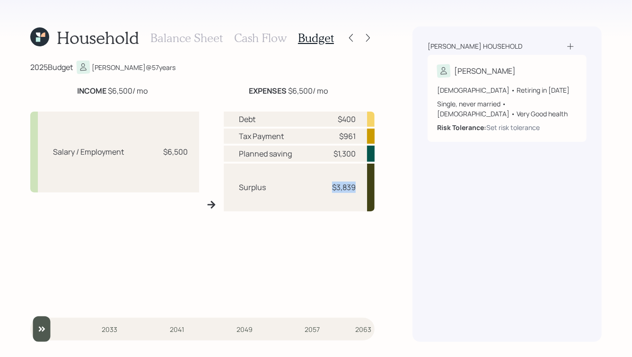
click at [357, 186] on div "Surplus $3,839" at bounding box center [299, 188] width 151 height 48
click at [265, 39] on h3 "Cash Flow" at bounding box center [260, 38] width 52 height 14
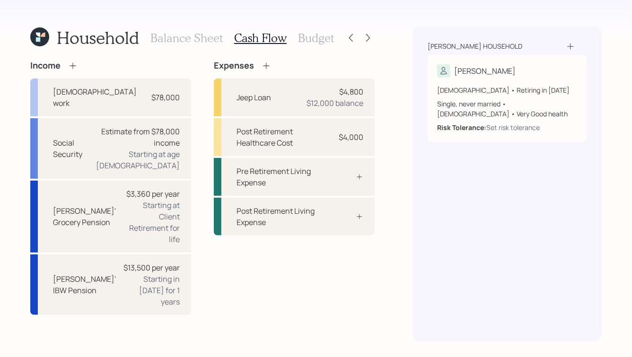
click at [265, 64] on icon at bounding box center [266, 65] width 6 height 6
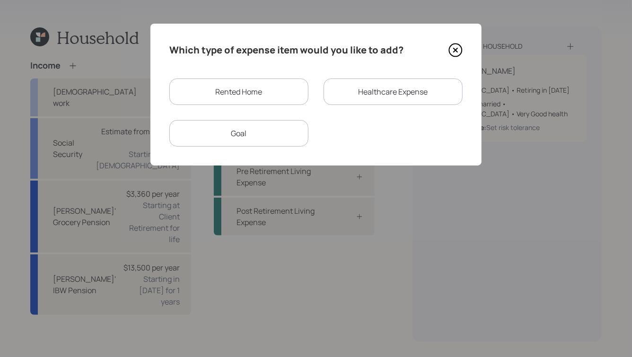
click at [256, 92] on div "Rented Home" at bounding box center [238, 91] width 139 height 26
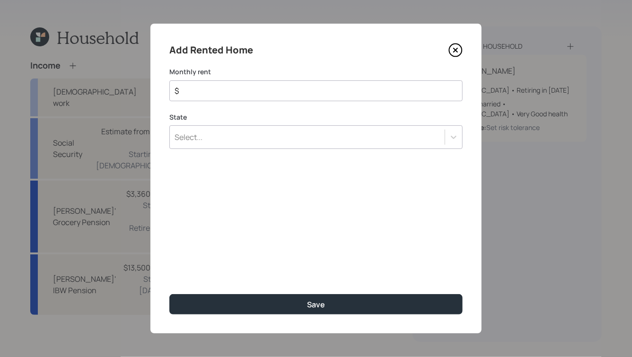
click at [256, 97] on div "$" at bounding box center [315, 90] width 293 height 21
click at [239, 91] on input "$" at bounding box center [312, 90] width 277 height 11
click at [232, 157] on div "Select..." at bounding box center [307, 149] width 275 height 16
click at [257, 122] on div "Add Rented Home Monthly rent $ Please enter your monthly rent - we'll use this …" at bounding box center [315, 179] width 331 height 310
click at [214, 88] on input "$" at bounding box center [312, 90] width 277 height 11
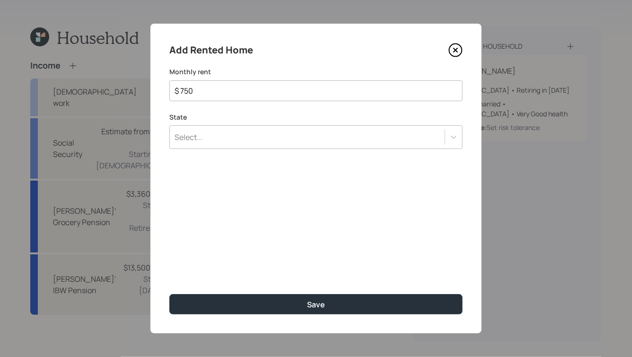
type input "$ 750"
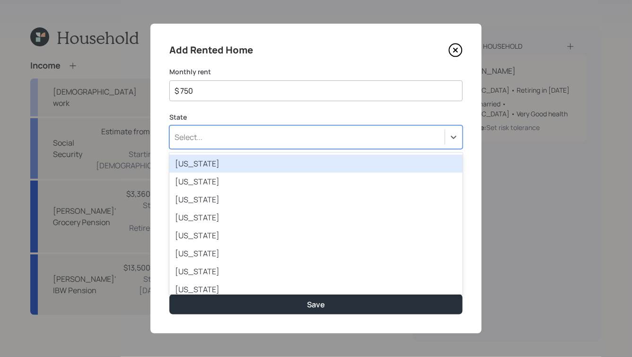
click at [272, 136] on div "Select..." at bounding box center [307, 137] width 275 height 16
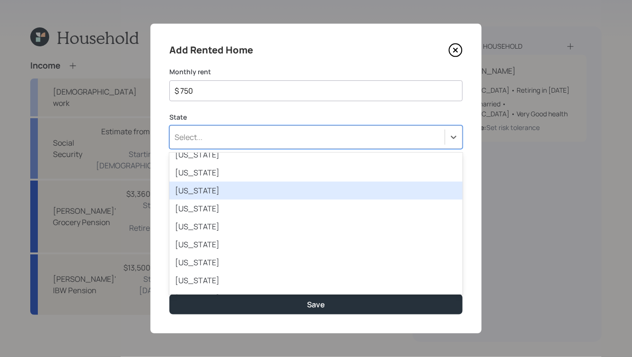
scroll to position [386, 0]
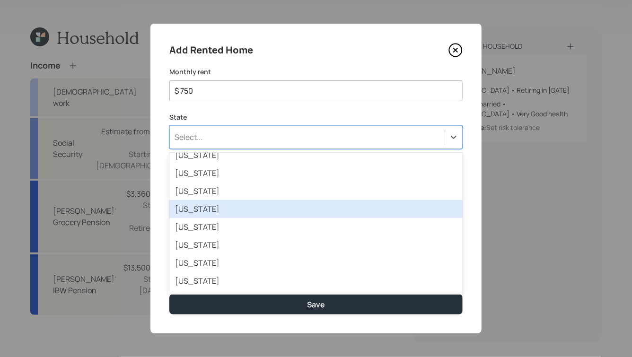
click at [210, 210] on div "Missouri" at bounding box center [315, 209] width 293 height 18
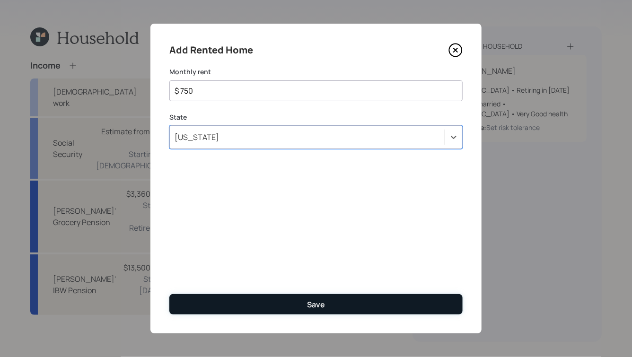
click at [291, 305] on button "Save" at bounding box center [315, 304] width 293 height 20
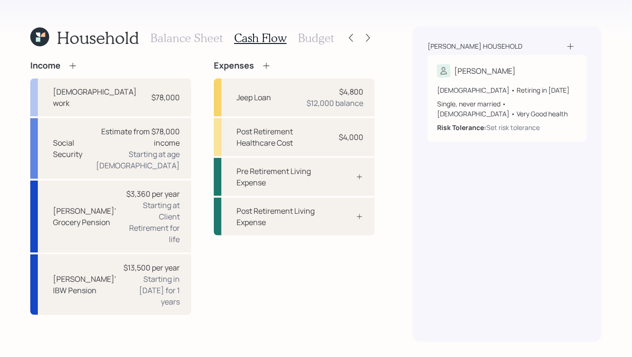
click at [318, 40] on h3 "Budget" at bounding box center [316, 38] width 36 height 14
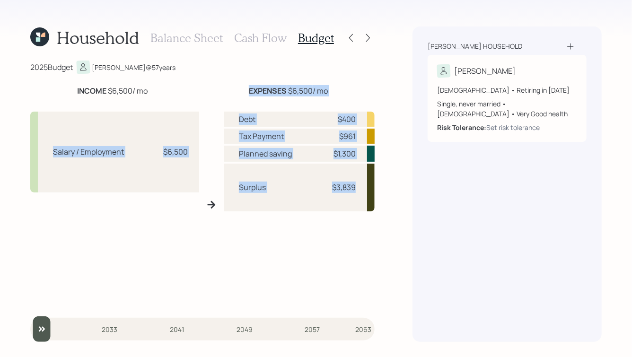
drag, startPoint x: 248, startPoint y: 88, endPoint x: 357, endPoint y: 200, distance: 155.5
click at [356, 200] on div "INCOME $6,500 / mo EXPENSES $6,500 / mo Salary / Employment $6,500 Debt $400 Ta…" at bounding box center [202, 195] width 344 height 220
click at [357, 200] on div "Surplus $3,839" at bounding box center [299, 188] width 151 height 48
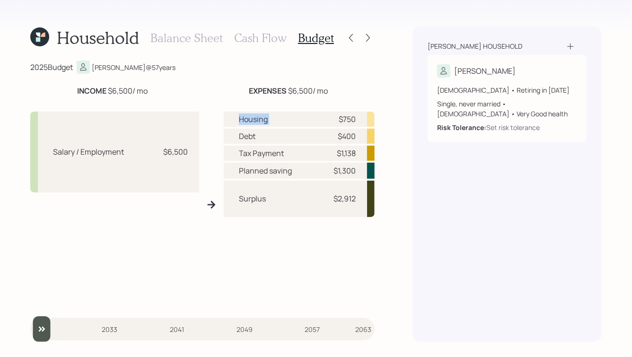
drag, startPoint x: 240, startPoint y: 118, endPoint x: 323, endPoint y: 122, distance: 83.3
click at [323, 122] on div "Housing $750" at bounding box center [299, 119] width 151 height 15
drag, startPoint x: 356, startPoint y: 198, endPoint x: 288, endPoint y: 200, distance: 68.1
click at [288, 200] on div "Surplus $2,912" at bounding box center [299, 199] width 151 height 36
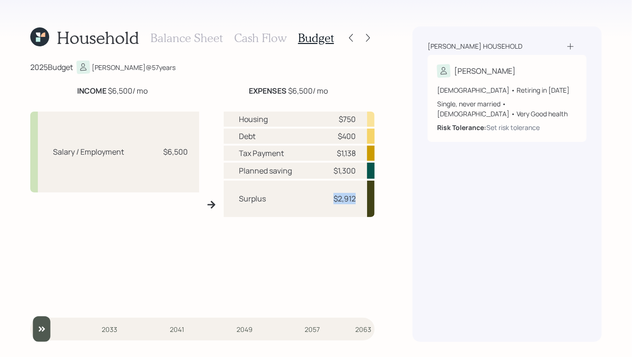
click at [288, 200] on div "Surplus $2,912" at bounding box center [299, 199] width 151 height 36
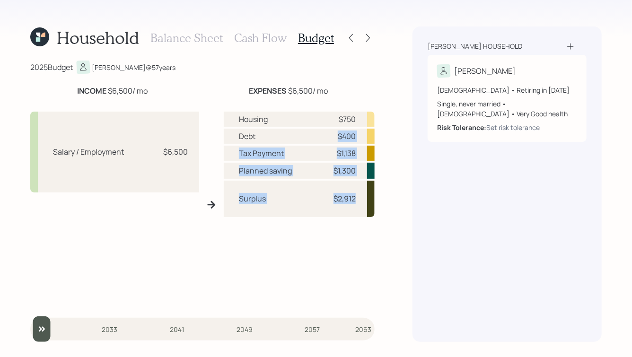
drag, startPoint x: 358, startPoint y: 199, endPoint x: 235, endPoint y: 144, distance: 135.3
click at [235, 144] on div "Housing $750 Debt $400 Tax Payment $1,138 Planned saving $1,300 Surplus $2,912" at bounding box center [299, 208] width 151 height 193
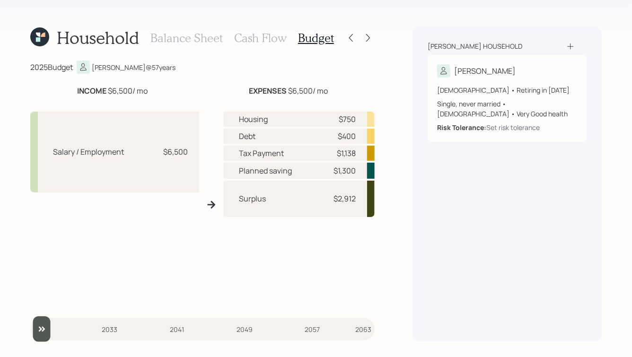
click at [262, 38] on h3 "Cash Flow" at bounding box center [260, 38] width 52 height 14
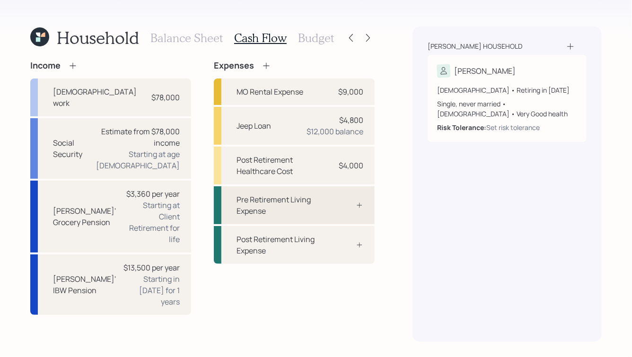
click at [295, 187] on div "Pre Retirement Living Expense" at bounding box center [294, 205] width 161 height 38
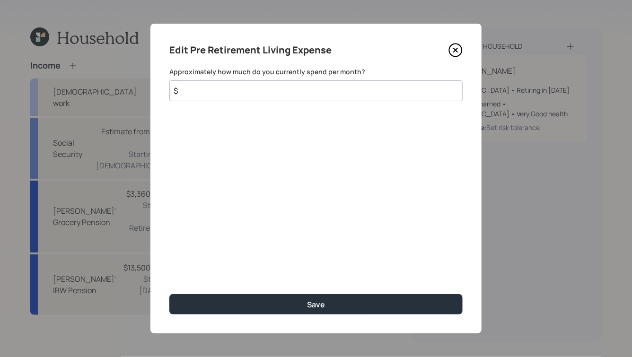
click at [331, 90] on input "$" at bounding box center [315, 90] width 293 height 21
type input "$ 2,900"
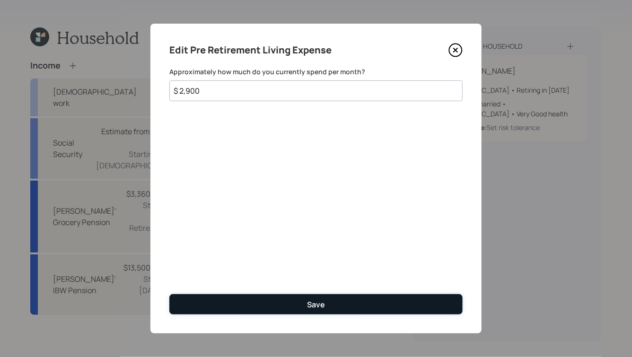
click at [313, 311] on button "Save" at bounding box center [315, 304] width 293 height 20
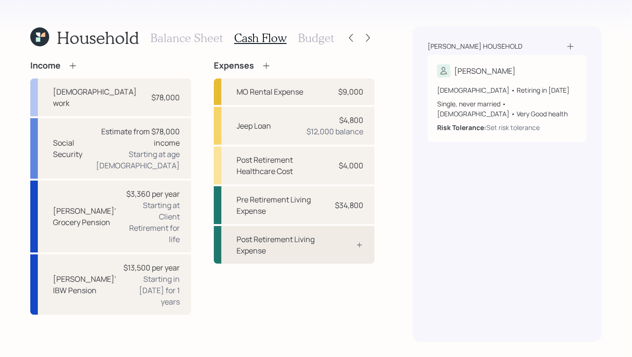
click at [344, 232] on div "Post Retirement Living Expense" at bounding box center [294, 245] width 161 height 38
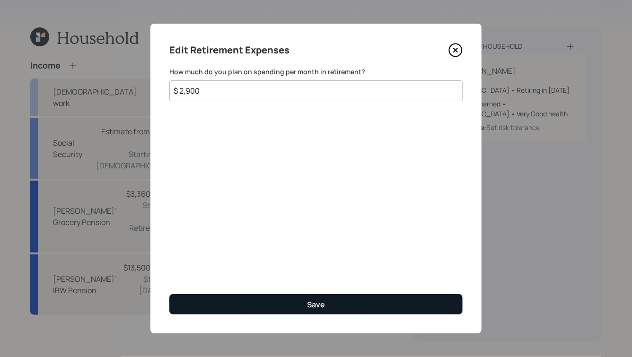
type input "$ 2,900"
click at [317, 304] on div "Save" at bounding box center [316, 304] width 18 height 10
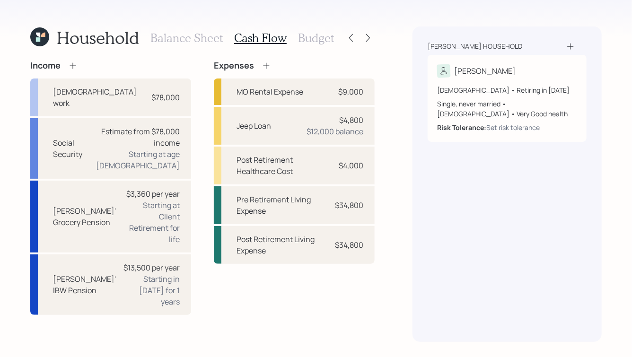
click at [318, 42] on h3 "Budget" at bounding box center [316, 38] width 36 height 14
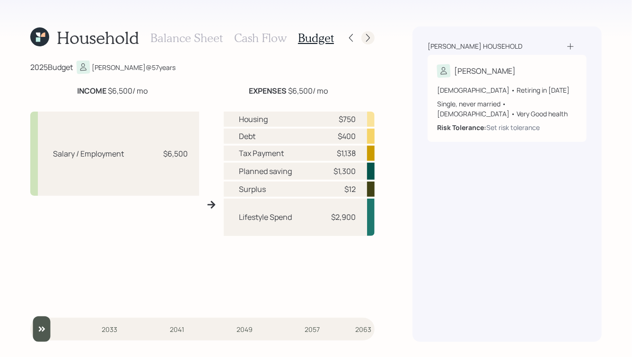
click at [370, 37] on icon at bounding box center [367, 37] width 9 height 9
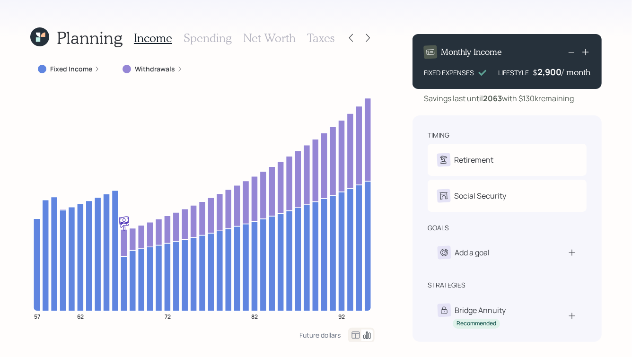
click at [99, 67] on div "Fixed Income" at bounding box center [68, 69] width 77 height 17
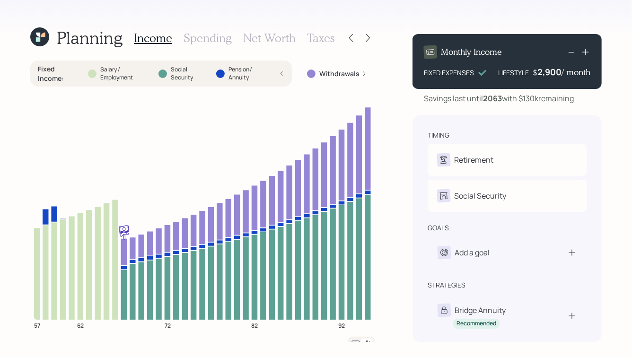
click at [283, 71] on icon at bounding box center [282, 74] width 6 height 6
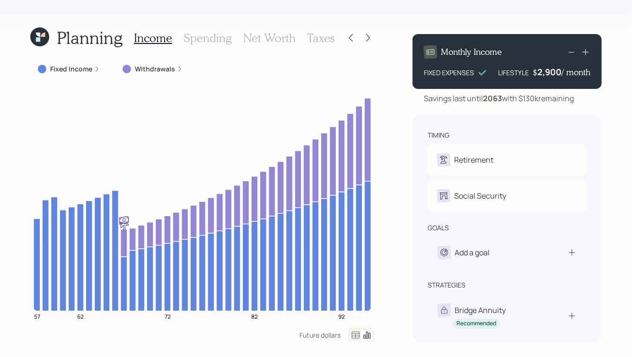
click at [95, 69] on icon at bounding box center [97, 69] width 6 height 6
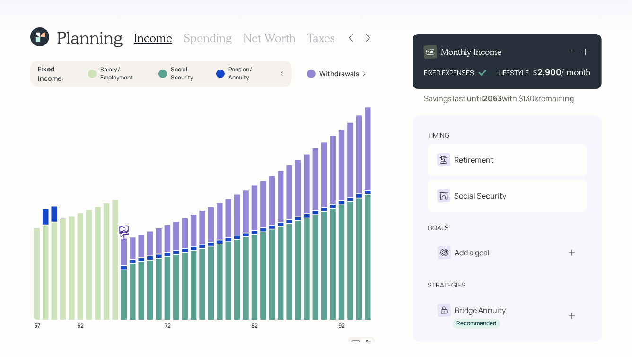
click at [281, 67] on div "Fixed Income : Salary / Employment Social Security Pension / Annuity" at bounding box center [161, 73] width 246 height 18
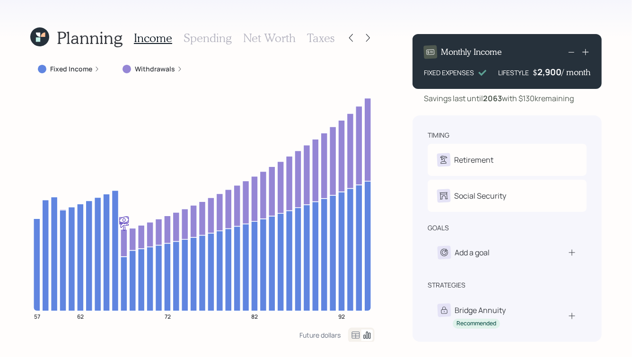
click at [210, 42] on h3 "Spending" at bounding box center [207, 38] width 48 height 14
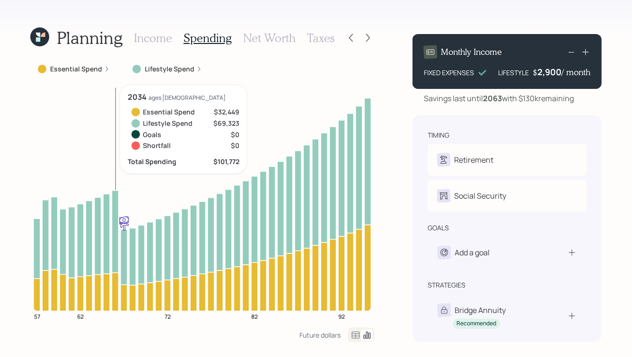
click at [99, 73] on label "Essential Spend" at bounding box center [76, 68] width 52 height 9
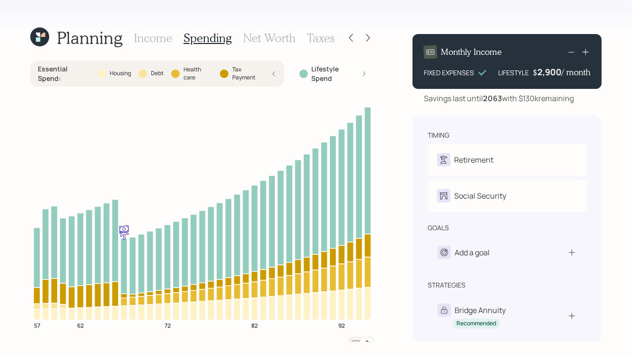
click at [278, 71] on div "Essential Spend : Housing Debt Health care Tax Payment" at bounding box center [157, 74] width 254 height 26
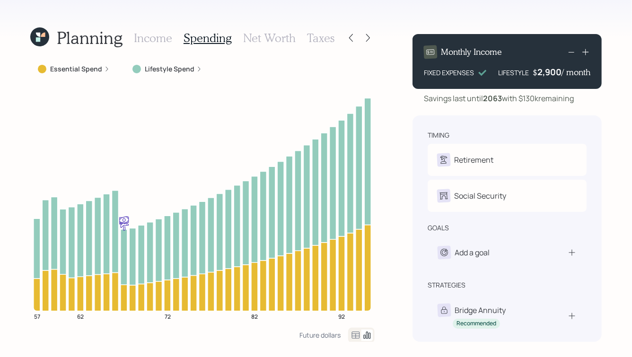
click at [198, 67] on icon at bounding box center [199, 69] width 2 height 5
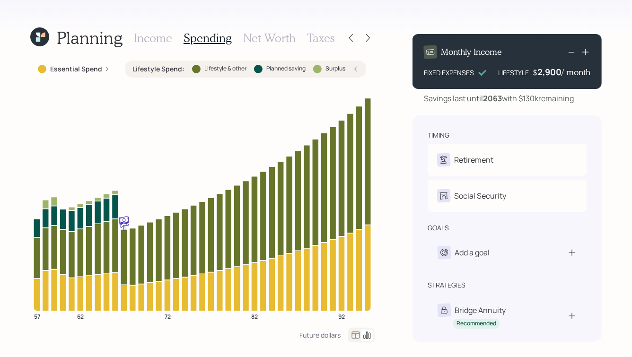
click at [363, 66] on div "Lifestyle Spend : Lifestyle & other Planned saving Surplus" at bounding box center [245, 69] width 241 height 17
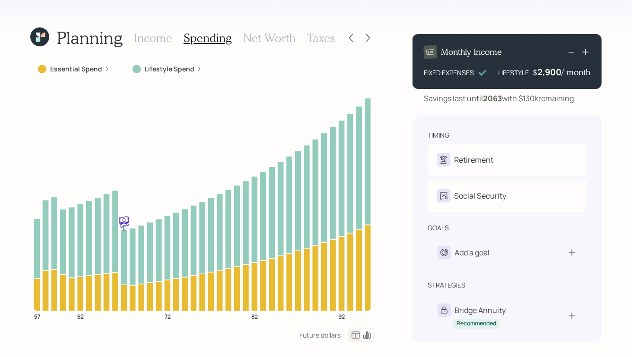
click at [274, 39] on h3 "Net Worth" at bounding box center [269, 38] width 52 height 14
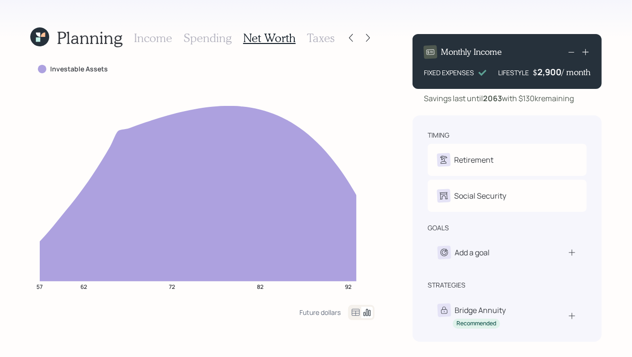
click at [322, 37] on h3 "Taxes" at bounding box center [320, 38] width 27 height 14
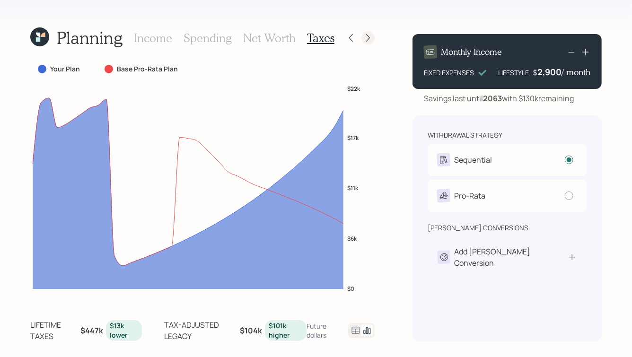
click at [369, 40] on icon at bounding box center [367, 37] width 9 height 9
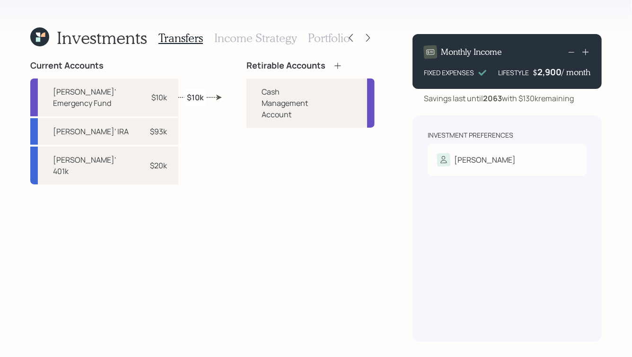
click at [333, 67] on icon at bounding box center [337, 65] width 9 height 9
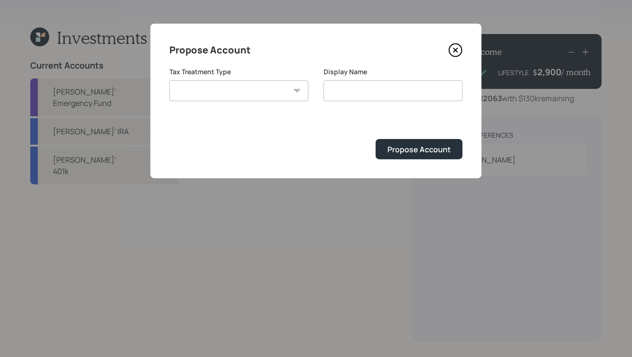
click at [244, 91] on select "[PERSON_NAME] Taxable Traditional" at bounding box center [238, 90] width 139 height 21
select select "traditional"
click at [169, 80] on select "[PERSON_NAME] Taxable Traditional" at bounding box center [238, 90] width 139 height 21
click at [359, 92] on input "Traditional" at bounding box center [392, 90] width 139 height 21
click at [373, 93] on input "Traditional" at bounding box center [392, 90] width 139 height 21
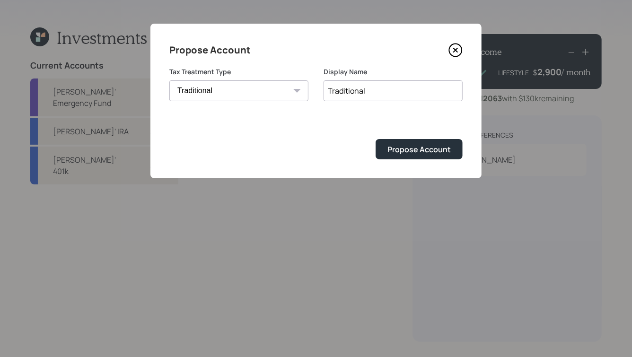
click at [361, 91] on input "Traditional" at bounding box center [392, 90] width 139 height 21
type input "[PERSON_NAME]' Retirable IRA"
click at [432, 150] on div "Propose Account" at bounding box center [418, 149] width 63 height 10
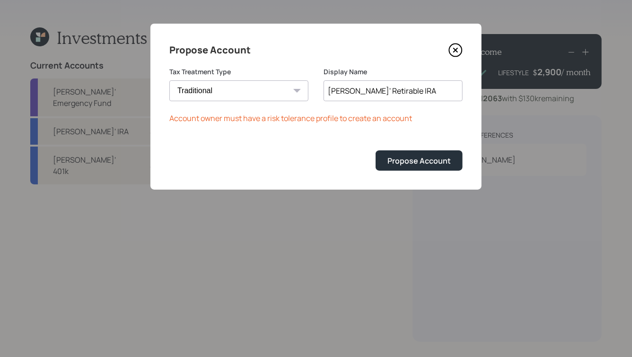
click at [457, 48] on icon at bounding box center [455, 50] width 4 height 4
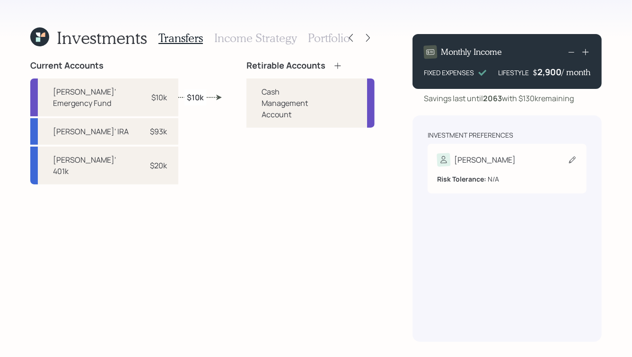
click at [496, 183] on div "Risk Tolerance: N/A" at bounding box center [507, 179] width 140 height 10
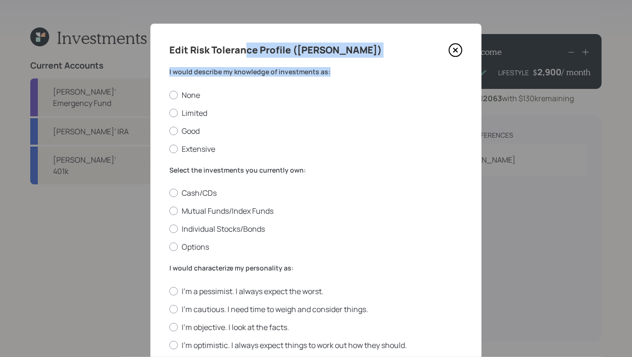
drag, startPoint x: 340, startPoint y: 75, endPoint x: 245, endPoint y: 51, distance: 97.5
click at [245, 51] on div "Edit Risk Tolerance Profile ([PERSON_NAME]) I would describe my knowledge of in…" at bounding box center [315, 346] width 331 height 645
click at [245, 51] on h4 "Edit Risk Tolerance Profile ([PERSON_NAME])" at bounding box center [275, 50] width 212 height 15
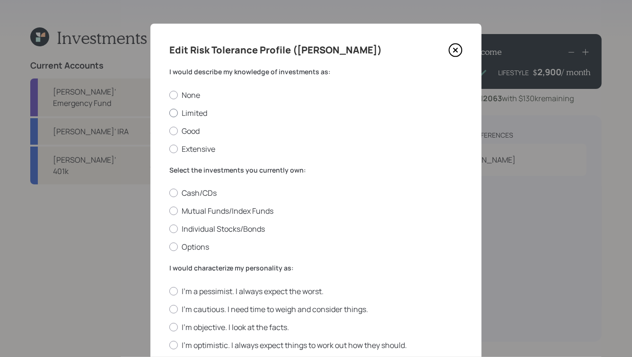
click at [184, 113] on label "Limited" at bounding box center [315, 113] width 293 height 10
click at [169, 113] on input "Limited" at bounding box center [169, 113] width 0 height 0
radio input "true"
click at [181, 195] on label "Cash/CDs" at bounding box center [315, 193] width 293 height 10
click at [169, 193] on input "Cash/CDs" at bounding box center [169, 193] width 0 height 0
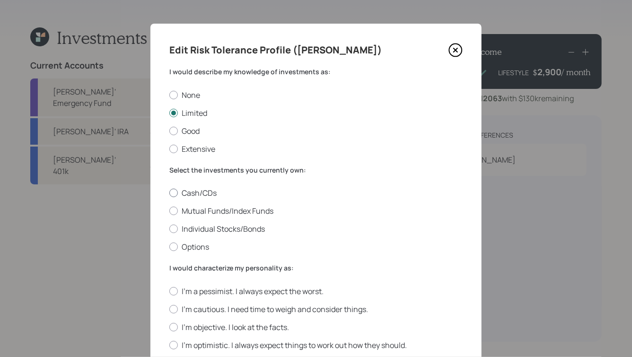
radio input "true"
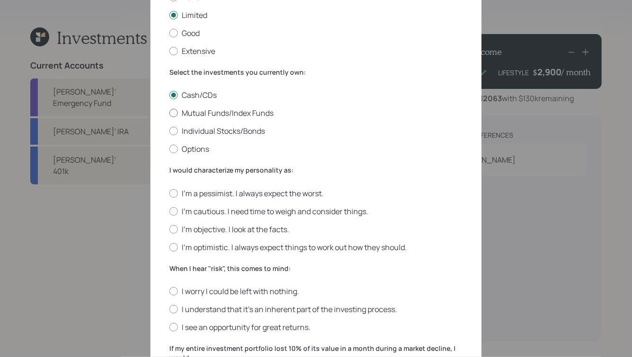
scroll to position [99, 0]
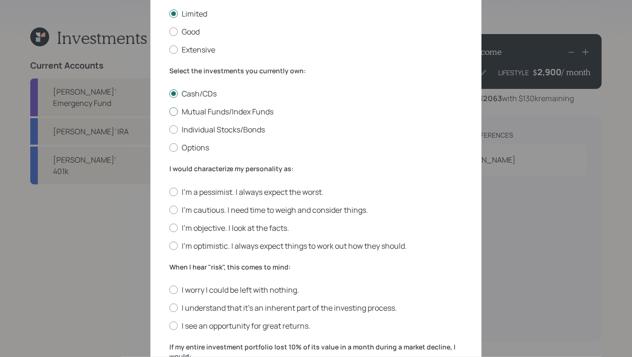
click at [222, 112] on label "Mutual Funds/Index Funds" at bounding box center [315, 111] width 293 height 10
click at [169, 112] on input "Mutual Funds/Index Funds" at bounding box center [169, 112] width 0 height 0
radio input "true"
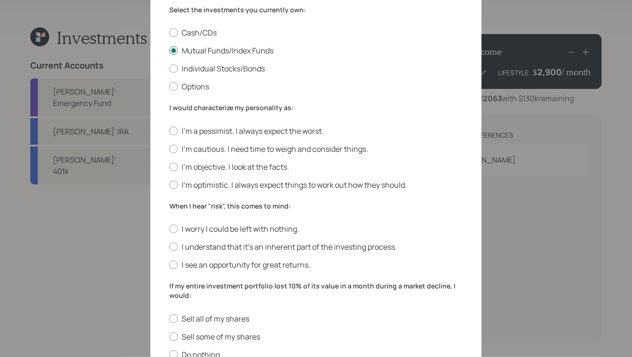
scroll to position [162, 0]
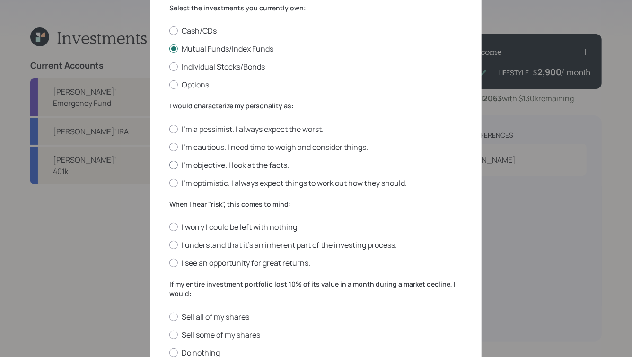
click at [190, 166] on label "I'm objective. I look at the facts." at bounding box center [315, 165] width 293 height 10
click at [169, 165] on input "I'm objective. I look at the facts." at bounding box center [169, 165] width 0 height 0
radio input "true"
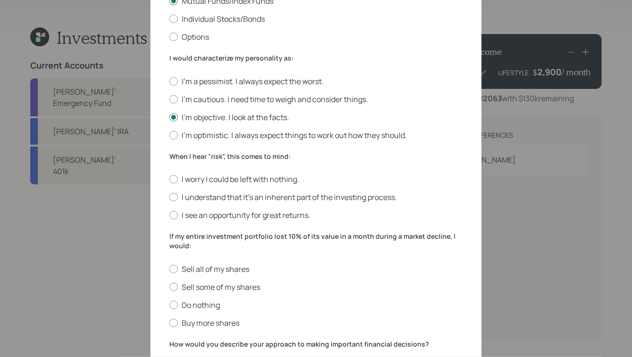
scroll to position [210, 0]
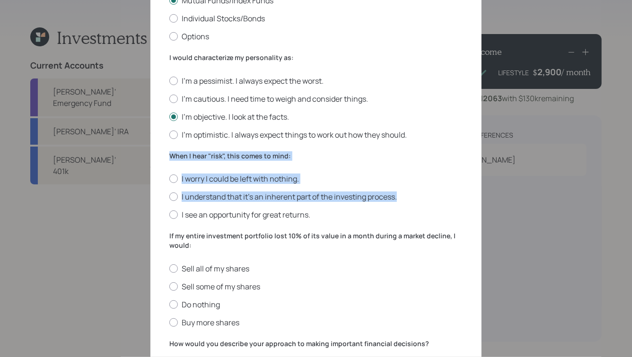
drag, startPoint x: 422, startPoint y: 200, endPoint x: 434, endPoint y: 151, distance: 50.1
click at [434, 151] on form "I would describe my knowledge of investments as: None Limited Good Extensive Se…" at bounding box center [315, 148] width 293 height 583
click at [348, 158] on label "When I hear "risk", this comes to mind:" at bounding box center [315, 155] width 293 height 9
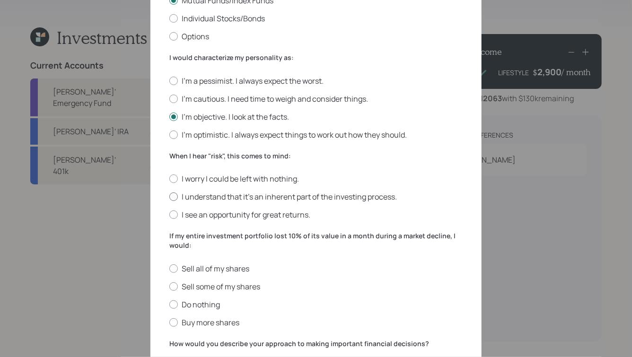
click at [225, 194] on label "I understand that it’s an inherent part of the investing process." at bounding box center [315, 197] width 293 height 10
click at [169, 197] on input "I understand that it’s an inherent part of the investing process." at bounding box center [169, 197] width 0 height 0
radio input "true"
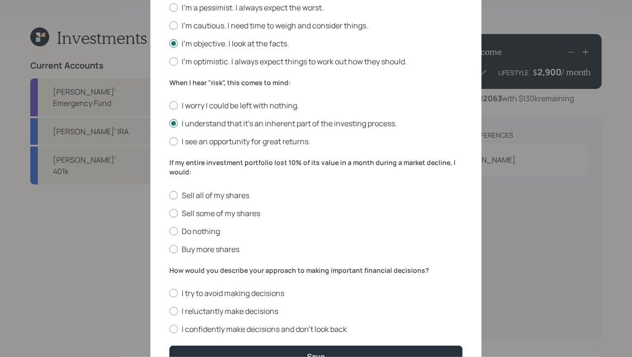
scroll to position [338, 0]
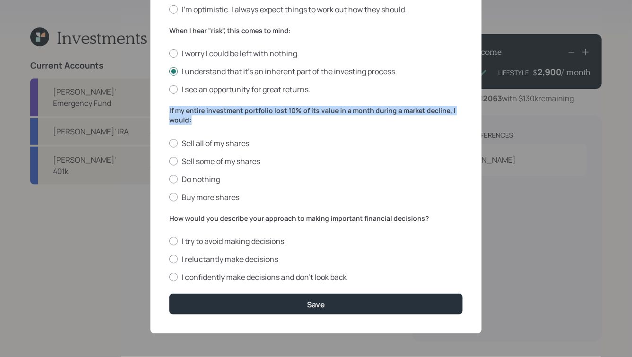
drag, startPoint x: 202, startPoint y: 122, endPoint x: 164, endPoint y: 109, distance: 40.1
click at [164, 109] on div "Edit Risk Tolerance Profile ([PERSON_NAME]) I would describe my knowledge of in…" at bounding box center [315, 10] width 331 height 645
click at [194, 115] on label "If my entire investment portfolio lost 10% of its value in a month during a mar…" at bounding box center [315, 115] width 293 height 18
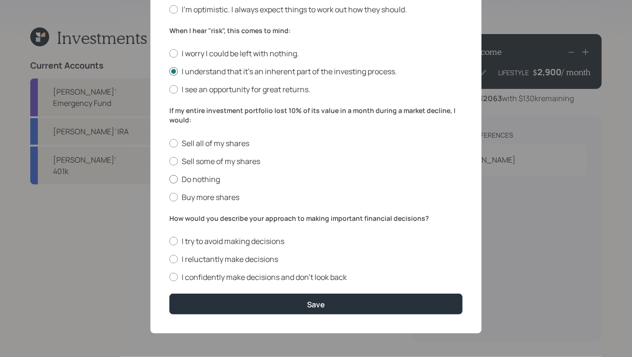
click at [204, 181] on label "Do nothing" at bounding box center [315, 179] width 293 height 10
click at [169, 179] on input "Do nothing" at bounding box center [169, 179] width 0 height 0
radio input "true"
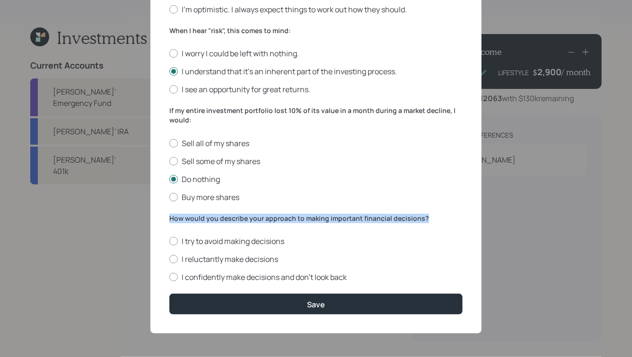
drag, startPoint x: 169, startPoint y: 218, endPoint x: 266, endPoint y: 223, distance: 96.6
click at [266, 223] on div "How would you describe your approach to making important financial decisions? I…" at bounding box center [315, 248] width 293 height 69
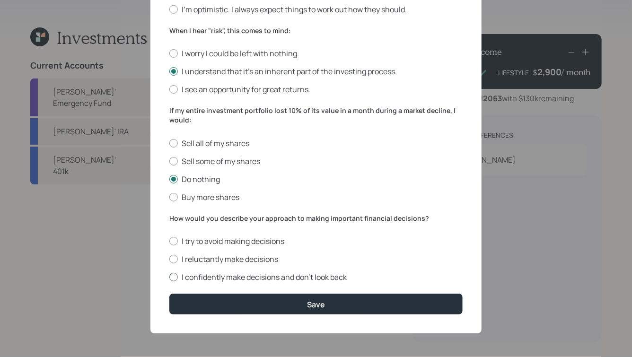
click at [265, 278] on label "I confidently make decisions and don’t look back" at bounding box center [315, 277] width 293 height 10
click at [169, 278] on input "I confidently make decisions and don’t look back" at bounding box center [169, 277] width 0 height 0
radio input "true"
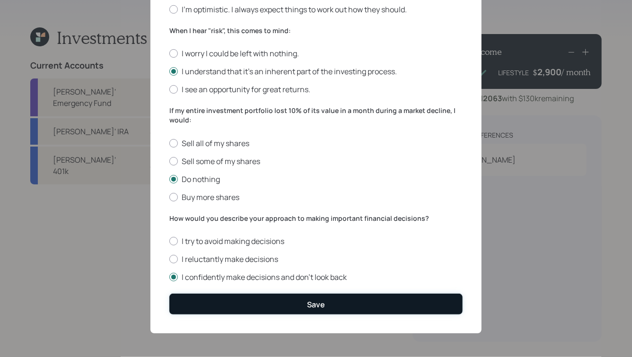
click at [275, 305] on button "Save" at bounding box center [315, 304] width 293 height 20
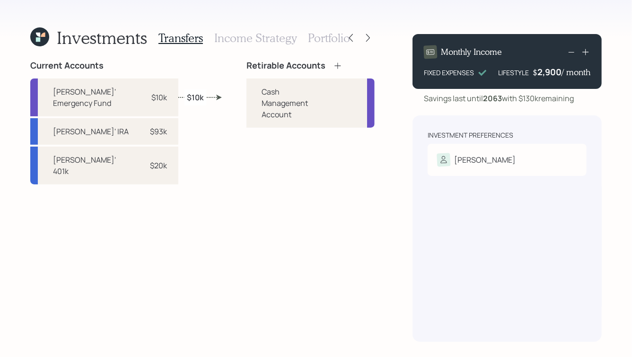
click at [333, 63] on icon at bounding box center [337, 65] width 9 height 9
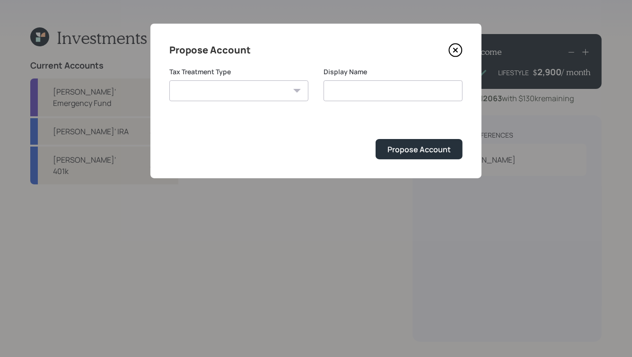
click at [288, 82] on select "[PERSON_NAME] Taxable Traditional" at bounding box center [238, 90] width 139 height 21
select select "traditional"
click at [169, 80] on select "[PERSON_NAME] Taxable Traditional" at bounding box center [238, 90] width 139 height 21
click at [359, 90] on input "Traditional" at bounding box center [392, 90] width 139 height 21
click at [332, 94] on input "Traditional" at bounding box center [392, 90] width 139 height 21
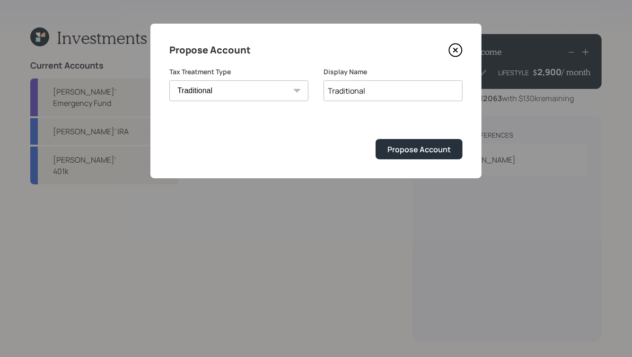
click at [332, 94] on input "Traditional" at bounding box center [392, 90] width 139 height 21
type input "[PERSON_NAME]' Retirable IRA"
click at [419, 148] on div "Propose Account" at bounding box center [418, 149] width 63 height 10
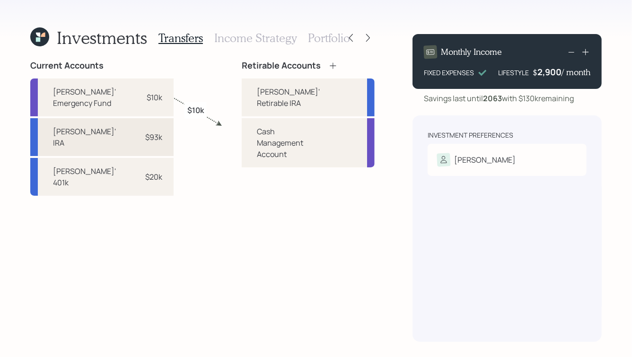
click at [145, 131] on div "$93k" at bounding box center [153, 136] width 17 height 11
click at [258, 95] on div "[PERSON_NAME]' Retirable IRA" at bounding box center [288, 97] width 63 height 23
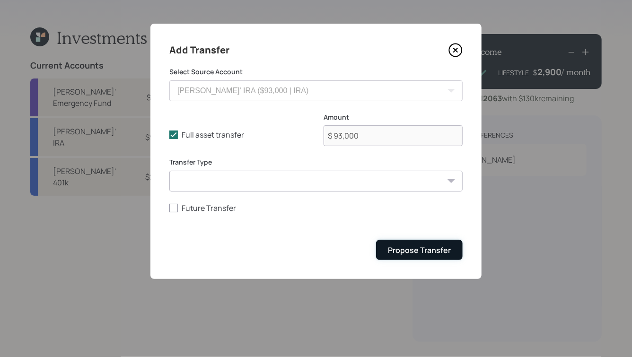
click at [407, 246] on div "Propose Transfer" at bounding box center [419, 250] width 63 height 10
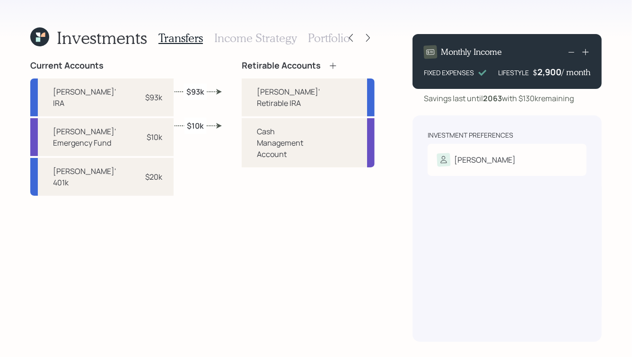
click at [253, 37] on h3 "Income Strategy" at bounding box center [255, 38] width 82 height 14
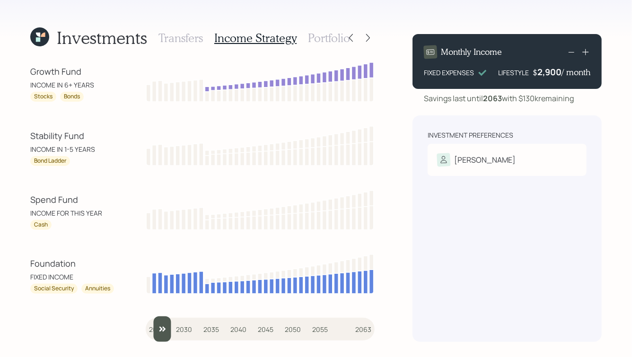
type input "2025"
drag, startPoint x: 159, startPoint y: 327, endPoint x: 134, endPoint y: 328, distance: 25.6
click at [133, 327] on div "Growth Fund INCOME IN 6+ YEARS Stocks Bonds Stability Fund INCOME IN 1-5 YEARS …" at bounding box center [202, 201] width 344 height 281
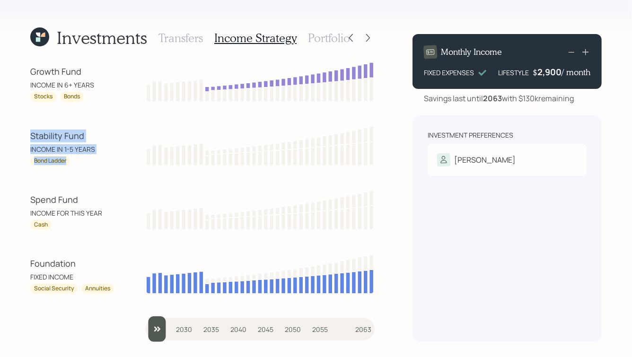
drag, startPoint x: 30, startPoint y: 135, endPoint x: 75, endPoint y: 167, distance: 55.2
click at [75, 167] on div "Growth Fund INCOME IN 6+ YEARS Stocks Bonds Stability Fund INCOME IN 1-5 YEARS …" at bounding box center [202, 201] width 344 height 281
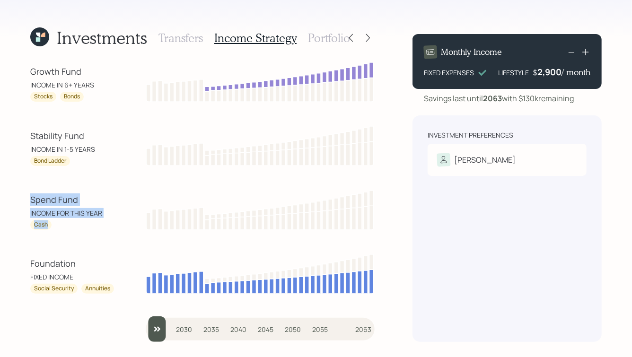
drag, startPoint x: 28, startPoint y: 198, endPoint x: 80, endPoint y: 233, distance: 62.0
click at [80, 233] on div "Investments Transfers Income Strategy Portfolio Growth Fund INCOME IN 6+ YEARS …" at bounding box center [316, 178] width 632 height 357
click at [80, 233] on div "Growth Fund INCOME IN 6+ YEARS Stocks Bonds Stability Fund INCOME IN 1-5 YEARS …" at bounding box center [202, 201] width 344 height 281
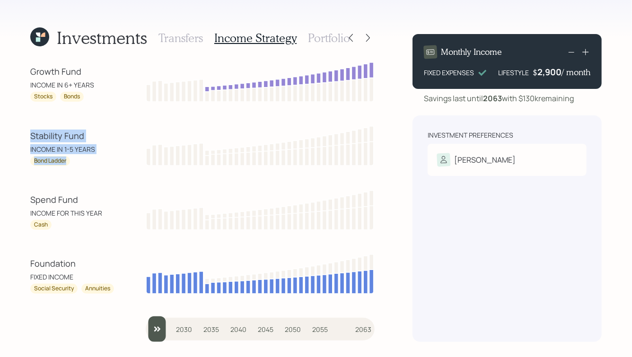
drag, startPoint x: 29, startPoint y: 132, endPoint x: 76, endPoint y: 157, distance: 53.3
click at [76, 157] on div "Investments Transfers Income Strategy Portfolio Growth Fund INCOME IN 6+ YEARS …" at bounding box center [316, 178] width 632 height 357
click at [76, 157] on div "Bond Ladder" at bounding box center [72, 161] width 85 height 10
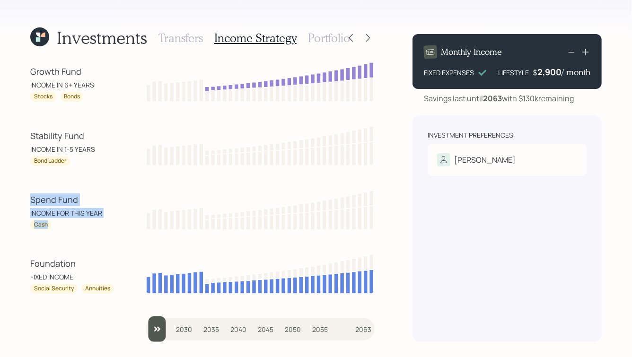
drag, startPoint x: 32, startPoint y: 194, endPoint x: 69, endPoint y: 224, distance: 47.1
click at [69, 224] on div "Spend Fund INCOME FOR THIS YEAR Cash" at bounding box center [72, 211] width 85 height 36
click at [69, 224] on div "Cash" at bounding box center [72, 225] width 85 height 10
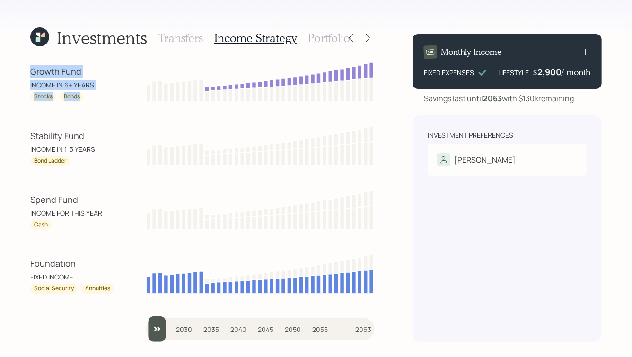
drag, startPoint x: 33, startPoint y: 72, endPoint x: 84, endPoint y: 99, distance: 58.2
click at [84, 99] on div "Growth Fund INCOME IN 6+ YEARS Stocks Bonds" at bounding box center [72, 83] width 85 height 36
click at [84, 99] on div "Stocks Bonds" at bounding box center [72, 97] width 85 height 10
click at [324, 40] on h3 "Portfolio" at bounding box center [329, 38] width 42 height 14
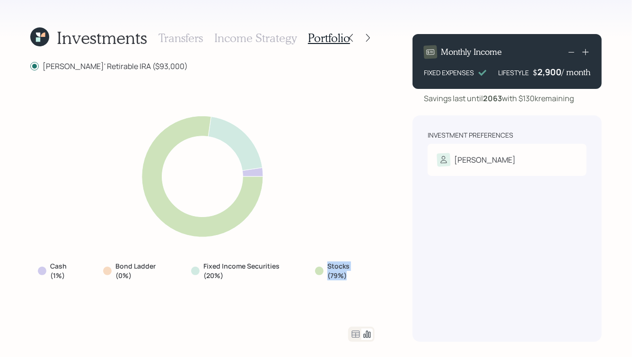
drag, startPoint x: 358, startPoint y: 276, endPoint x: 312, endPoint y: 257, distance: 49.9
click at [312, 257] on div "Cash (1%) Bond Ladder (0%) Fixed Income Securities (20%) Stocks (79%)" at bounding box center [202, 199] width 344 height 233
drag, startPoint x: 354, startPoint y: 277, endPoint x: 307, endPoint y: 250, distance: 54.4
click at [307, 250] on div "Cash (1%) Bond Ladder (0%) Fixed Income Securities (20%) Stocks (79%)" at bounding box center [202, 199] width 344 height 233
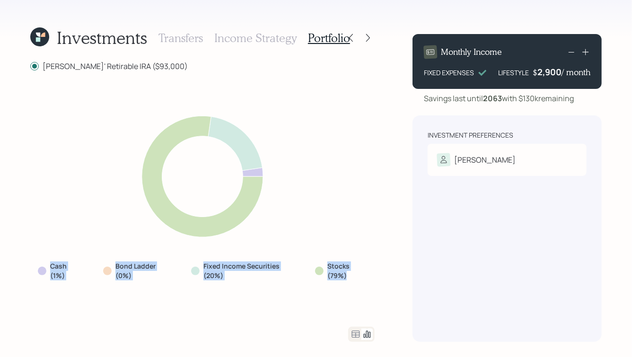
click at [303, 259] on div "Cash (1%) Bond Ladder (0%) Fixed Income Securities (20%) Stocks (79%)" at bounding box center [202, 271] width 344 height 26
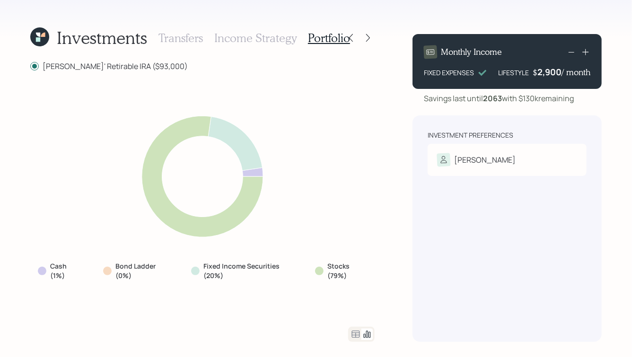
click at [351, 332] on icon at bounding box center [355, 334] width 11 height 11
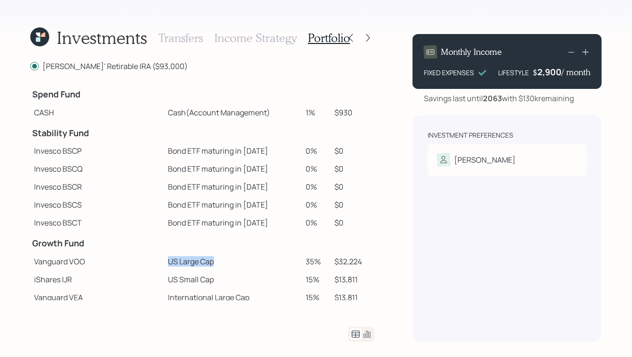
drag, startPoint x: 185, startPoint y: 263, endPoint x: 125, endPoint y: 261, distance: 59.6
click at [125, 261] on tr "Vanguard VOO US Large Cap 35% $32,224" at bounding box center [202, 262] width 344 height 18
click at [164, 257] on td "US Large Cap" at bounding box center [233, 262] width 138 height 18
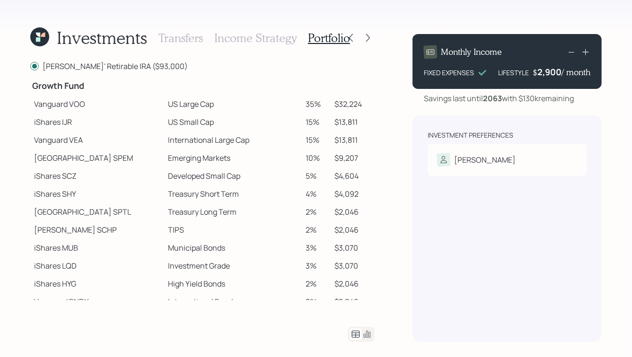
scroll to position [156, 0]
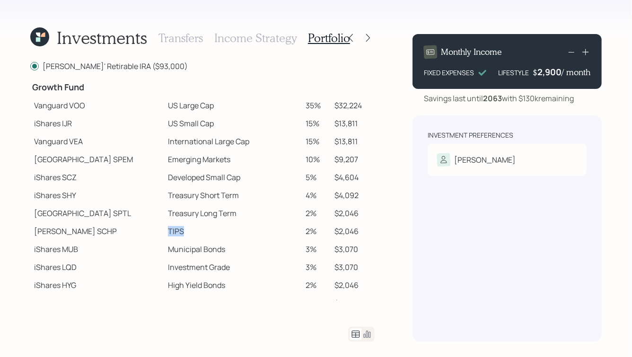
drag, startPoint x: 139, startPoint y: 233, endPoint x: 165, endPoint y: 234, distance: 26.5
click at [165, 234] on td "TIPS" at bounding box center [233, 231] width 138 height 18
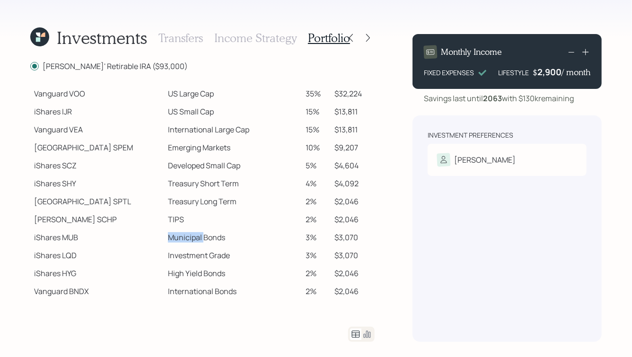
drag, startPoint x: 172, startPoint y: 239, endPoint x: 138, endPoint y: 237, distance: 33.6
click at [164, 237] on td "Municipal Bonds" at bounding box center [233, 237] width 138 height 18
click at [176, 237] on td "Municipal Bonds" at bounding box center [233, 237] width 138 height 18
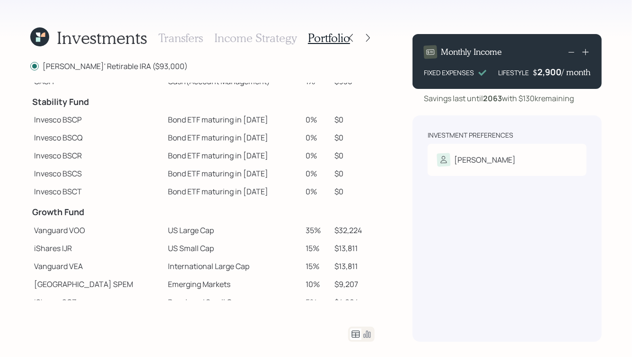
scroll to position [0, 0]
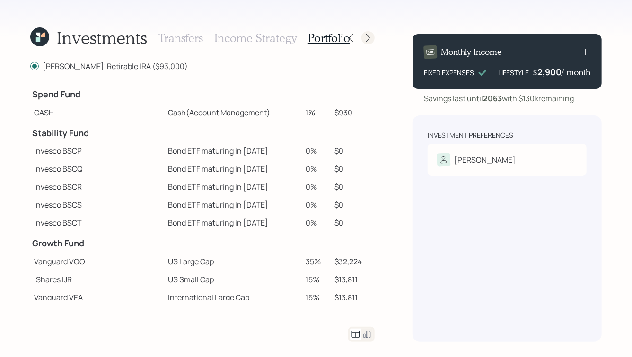
click at [368, 38] on icon at bounding box center [367, 37] width 9 height 9
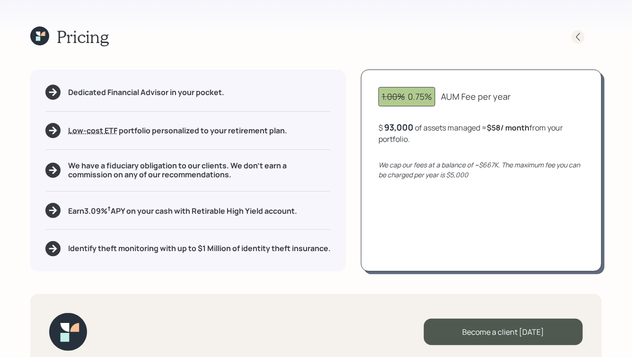
click at [576, 38] on icon at bounding box center [577, 36] width 9 height 9
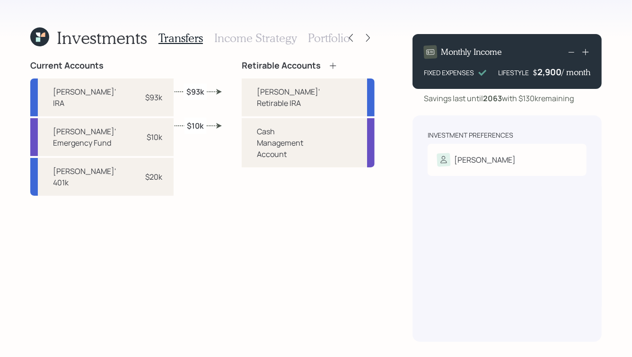
click at [330, 34] on h3 "Portfolio" at bounding box center [329, 38] width 42 height 14
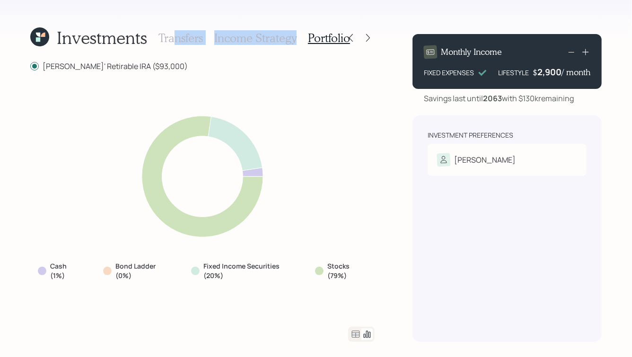
drag, startPoint x: 175, startPoint y: 40, endPoint x: 289, endPoint y: 52, distance: 114.6
click at [289, 52] on div "Investments Transfers Income Strategy Portfolio [PERSON_NAME]' Retirable IRA ($…" at bounding box center [202, 183] width 344 height 315
click at [314, 55] on div "Investments Transfers Income Strategy Portfolio [PERSON_NAME]' Retirable IRA ($…" at bounding box center [202, 183] width 344 height 315
click at [366, 39] on icon at bounding box center [367, 37] width 9 height 9
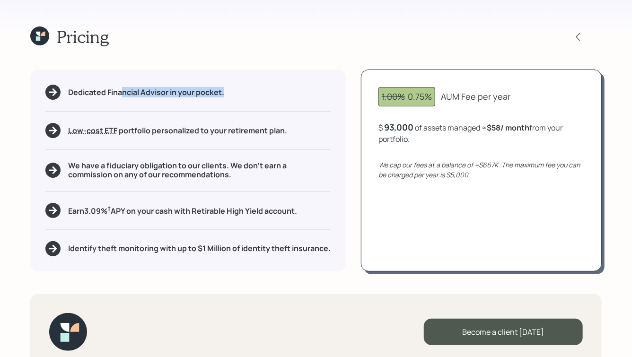
drag, startPoint x: 225, startPoint y: 91, endPoint x: 121, endPoint y: 93, distance: 104.1
click at [121, 93] on div "Dedicated Financial Advisor in your pocket." at bounding box center [187, 92] width 285 height 15
click at [121, 93] on h5 "Dedicated Financial Advisor in your pocket." at bounding box center [146, 92] width 156 height 9
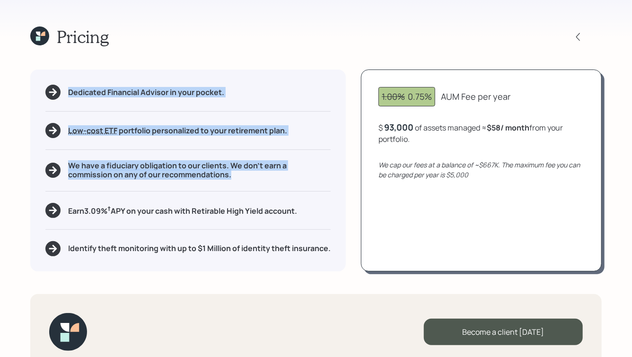
drag, startPoint x: 246, startPoint y: 180, endPoint x: 105, endPoint y: 62, distance: 184.3
click at [105, 62] on div "Pricing Dedicated Financial Advisor in your pocket. Low-cost ETF Retirable uses…" at bounding box center [316, 178] width 632 height 357
click at [102, 84] on div "Dedicated Financial Advisor in your pocket. Low-cost ETF Retirable uses diversi…" at bounding box center [187, 170] width 315 height 201
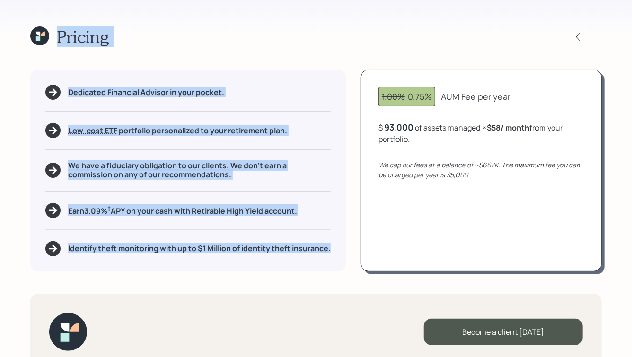
drag, startPoint x: 52, startPoint y: 26, endPoint x: 250, endPoint y: 268, distance: 312.4
click at [250, 268] on div "Pricing Dedicated Financial Advisor in your pocket. Low-cost ETF Retirable uses…" at bounding box center [316, 178] width 632 height 357
click at [250, 268] on div "Dedicated Financial Advisor in your pocket. Low-cost ETF Retirable uses diversi…" at bounding box center [187, 170] width 315 height 201
drag, startPoint x: 227, startPoint y: 264, endPoint x: 104, endPoint y: 88, distance: 214.2
click at [104, 88] on div "Dedicated Financial Advisor in your pocket. Low-cost ETF Retirable uses diversi…" at bounding box center [187, 170] width 315 height 201
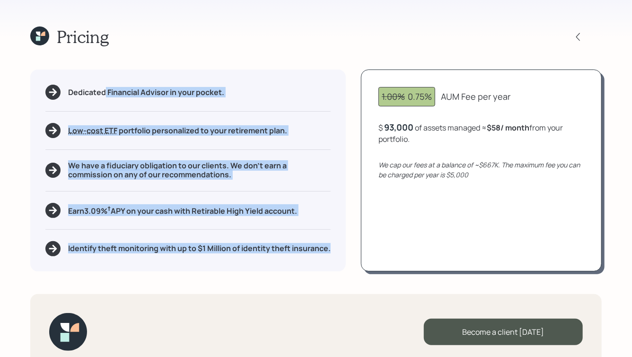
click at [103, 96] on h5 "Dedicated Financial Advisor in your pocket." at bounding box center [146, 92] width 156 height 9
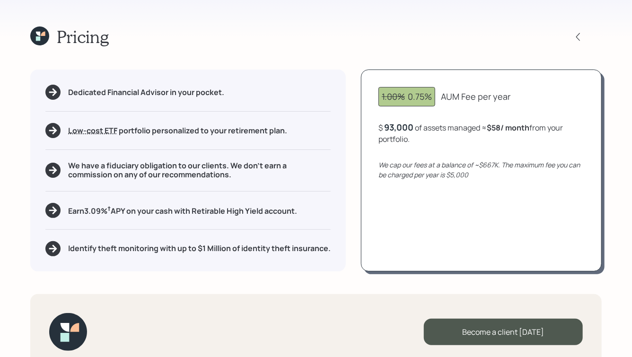
scroll to position [21, 0]
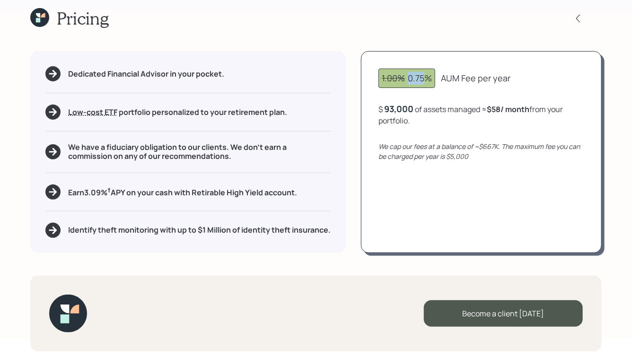
drag, startPoint x: 409, startPoint y: 75, endPoint x: 425, endPoint y: 78, distance: 16.4
click at [425, 78] on div "1.00% 0.75%" at bounding box center [407, 78] width 50 height 13
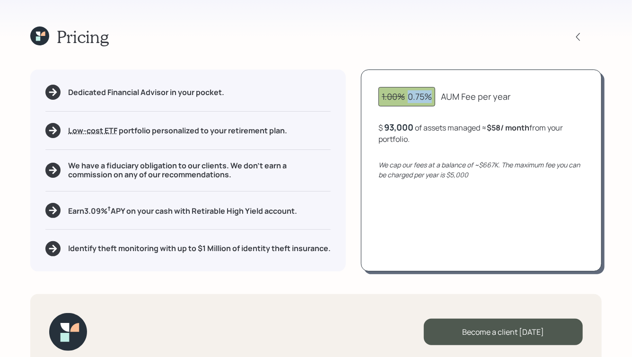
drag, startPoint x: 431, startPoint y: 96, endPoint x: 409, endPoint y: 98, distance: 22.7
click at [409, 98] on div "1.00% 0.75%" at bounding box center [407, 96] width 50 height 13
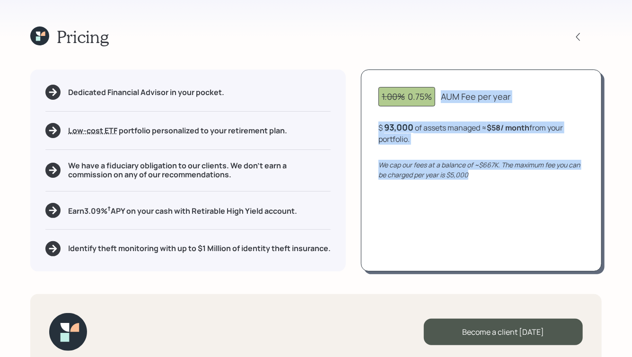
drag, startPoint x: 441, startPoint y: 96, endPoint x: 516, endPoint y: 188, distance: 118.2
click at [516, 188] on div "1.00% 0.75% AUM Fee per year $ 93,000 of assets managed ≈ $58 / month from your…" at bounding box center [481, 170] width 241 height 201
drag, startPoint x: 501, startPoint y: 178, endPoint x: 454, endPoint y: 95, distance: 95.9
click at [454, 95] on div "1.00% 0.75% AUM Fee per year $ 93,000 of assets managed ≈ $58 / month from your…" at bounding box center [481, 170] width 241 height 201
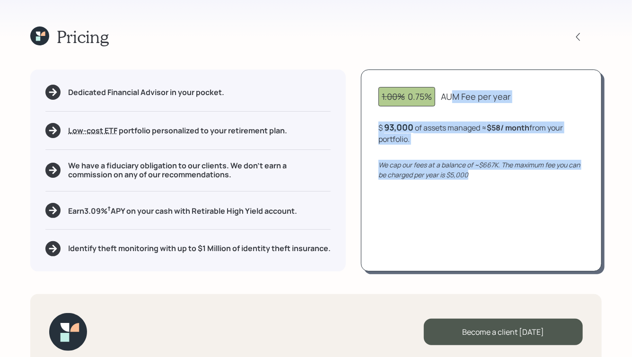
click at [454, 95] on div "AUM Fee per year" at bounding box center [476, 96] width 70 height 13
drag, startPoint x: 375, startPoint y: 83, endPoint x: 460, endPoint y: 208, distance: 151.4
click at [460, 208] on div "1.00% 0.75% AUM Fee per year $ 93,000 of assets managed ≈ $58 / month from your…" at bounding box center [481, 170] width 241 height 201
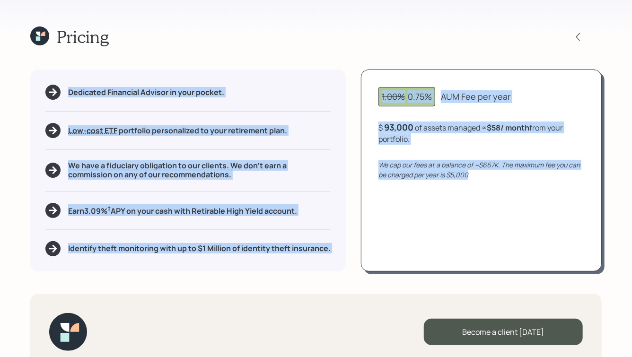
drag, startPoint x: 486, startPoint y: 183, endPoint x: 343, endPoint y: -10, distance: 240.3
click at [343, 0] on html "Pricing Dedicated Financial Advisor in your pocket. Low-cost ETF Retirable uses…" at bounding box center [316, 178] width 632 height 357
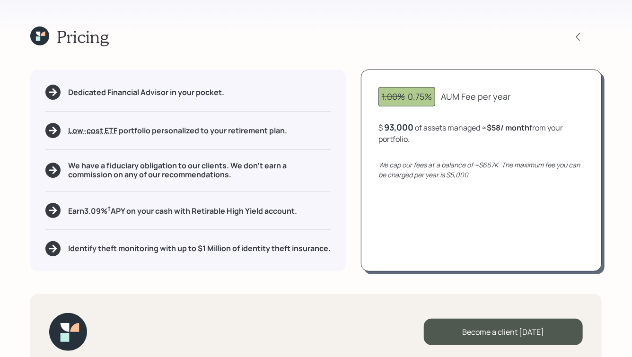
click at [348, 32] on div "Pricing" at bounding box center [315, 36] width 571 height 20
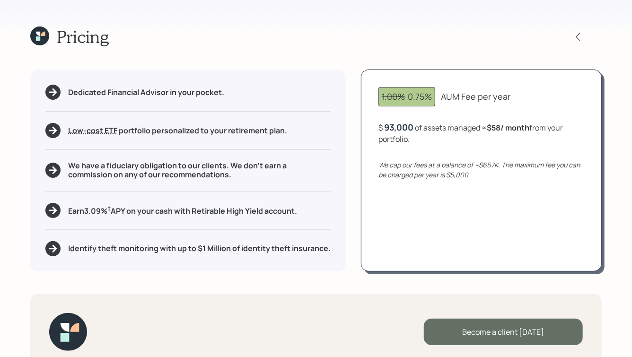
click at [497, 332] on div "Become a client [DATE]" at bounding box center [503, 332] width 159 height 26
click at [505, 340] on div "Become a client [DATE]" at bounding box center [503, 332] width 159 height 26
click at [500, 333] on div "Go to Altruist" at bounding box center [503, 332] width 159 height 26
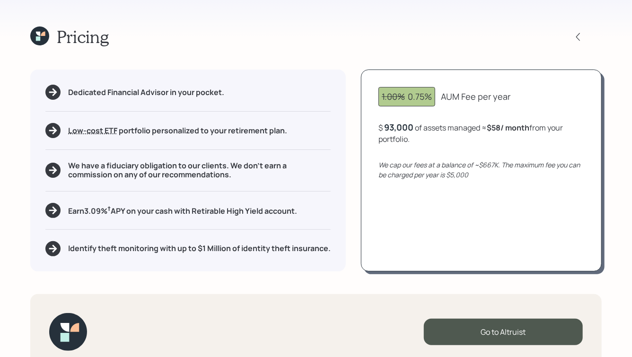
click at [36, 36] on icon at bounding box center [39, 35] width 19 height 19
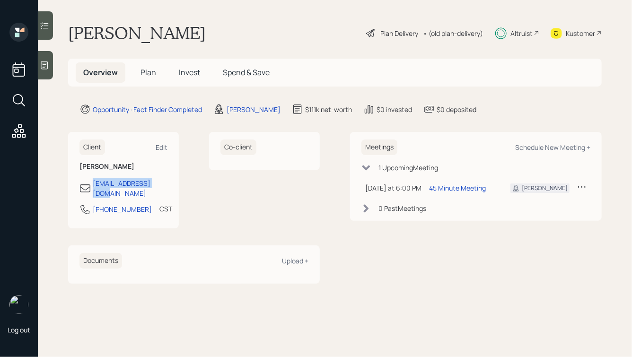
drag, startPoint x: 170, startPoint y: 185, endPoint x: 89, endPoint y: 185, distance: 80.9
click at [89, 185] on div "Client Edit [PERSON_NAME] [EMAIL_ADDRESS][DOMAIN_NAME] [PHONE_NUMBER] CST Curre…" at bounding box center [123, 180] width 111 height 96
copy div "[EMAIL_ADDRESS][DOMAIN_NAME]"
drag, startPoint x: 136, startPoint y: 201, endPoint x: 71, endPoint y: 201, distance: 64.8
click at [71, 201] on div "Client Edit [PERSON_NAME] [EMAIL_ADDRESS][DOMAIN_NAME] [PHONE_NUMBER] CST Curre…" at bounding box center [123, 180] width 111 height 96
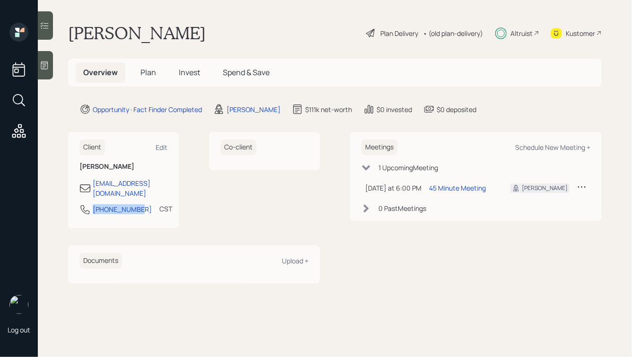
copy div "[PHONE_NUMBER]"
click at [148, 70] on span "Plan" at bounding box center [148, 72] width 16 height 10
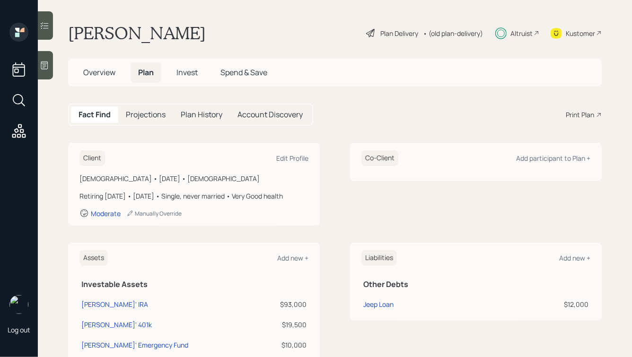
click at [40, 71] on div at bounding box center [45, 65] width 15 height 28
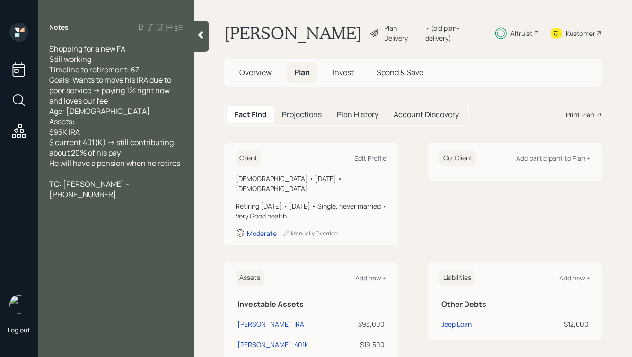
click at [204, 36] on icon at bounding box center [200, 34] width 9 height 9
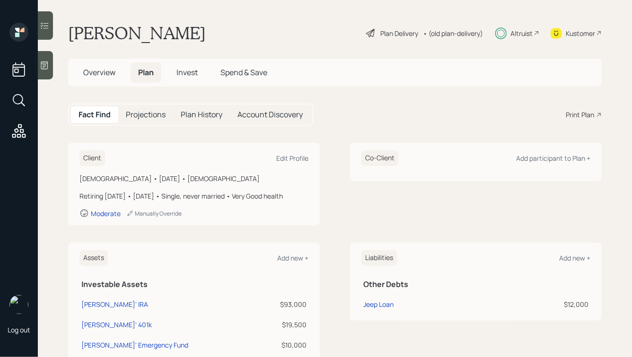
click at [42, 66] on icon at bounding box center [44, 65] width 9 height 9
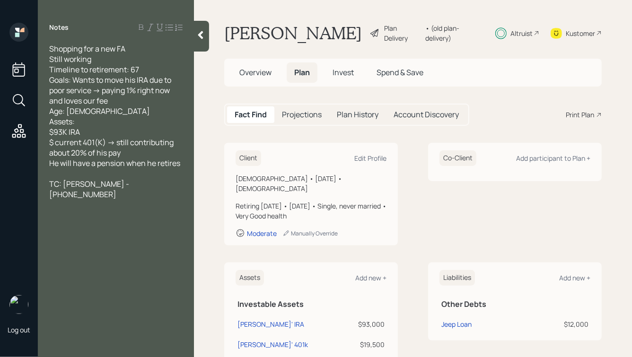
click at [85, 132] on div "Shopping for a new FA Still working Timeline to retirement: 67 Goals: Wants to …" at bounding box center [115, 106] width 133 height 125
click at [197, 35] on icon at bounding box center [200, 34] width 9 height 9
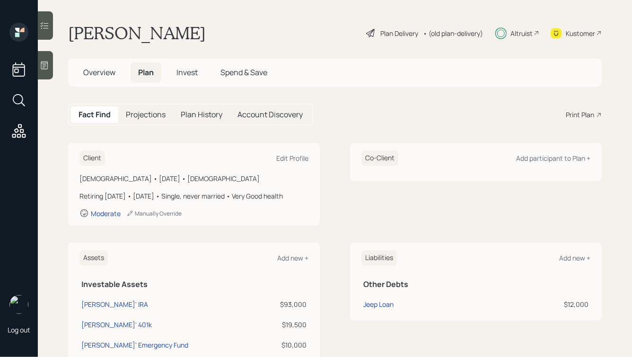
click at [104, 68] on span "Overview" at bounding box center [99, 72] width 32 height 10
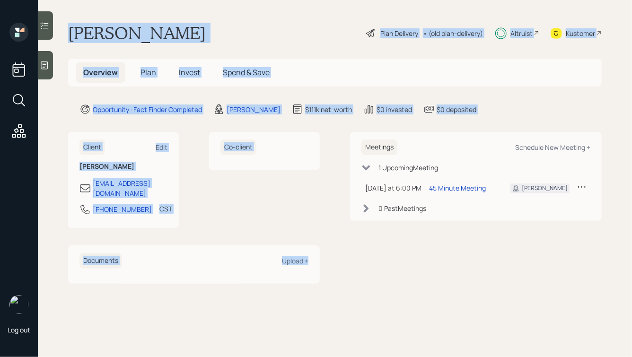
drag, startPoint x: 73, startPoint y: 25, endPoint x: 324, endPoint y: 290, distance: 364.9
click at [324, 290] on main "[PERSON_NAME] Plan Delivery • (old plan-delivery) Altruist Kustomer Overview Pl…" at bounding box center [335, 178] width 594 height 357
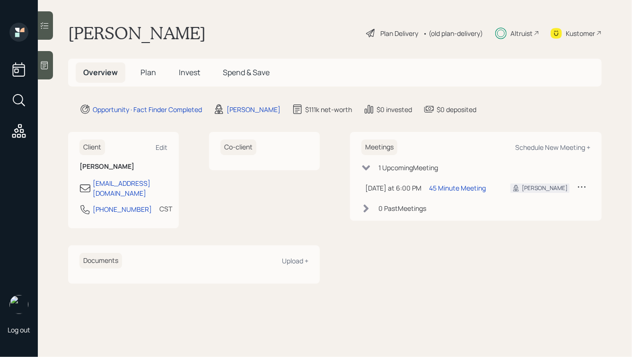
click at [47, 65] on icon at bounding box center [44, 65] width 9 height 9
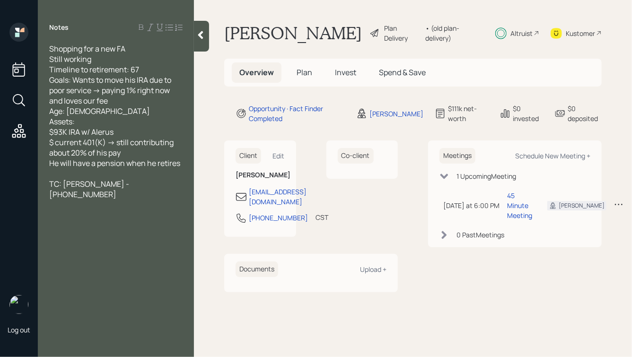
click at [193, 37] on div "Notes Shopping for a new FA Still working Timeline to retirement: 67 Goals: Wan…" at bounding box center [116, 184] width 156 height 323
drag, startPoint x: 171, startPoint y: 187, endPoint x: 43, endPoint y: 185, distance: 128.2
click at [43, 185] on div "Shopping for a new FA Still working Timeline to retirement: 67 Goals: Wants to …" at bounding box center [116, 122] width 156 height 156
copy span "TC: [PERSON_NAME] - [PHONE_NUMBER]"
click at [172, 189] on div "TC: [PERSON_NAME] - [PHONE_NUMBER]" at bounding box center [115, 189] width 133 height 21
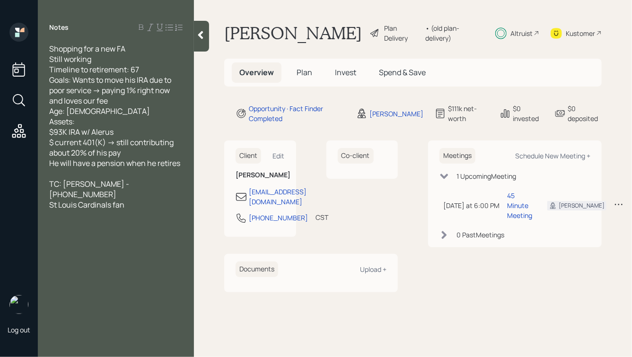
click at [197, 43] on div at bounding box center [201, 36] width 15 height 31
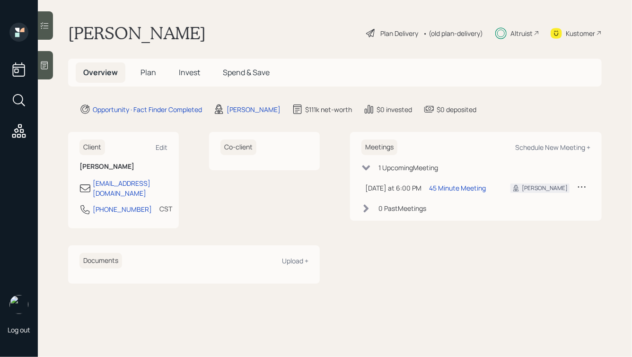
click at [146, 70] on span "Plan" at bounding box center [148, 72] width 16 height 10
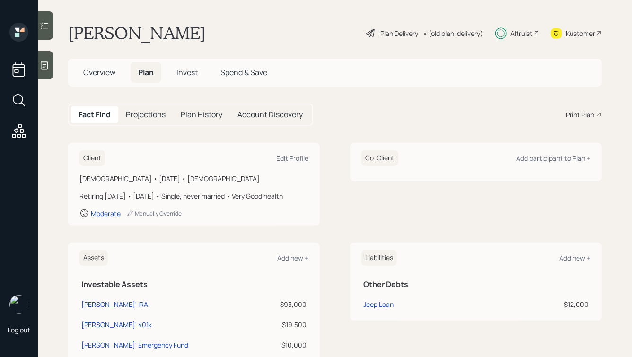
click at [583, 117] on div "Print Plan" at bounding box center [580, 115] width 28 height 10
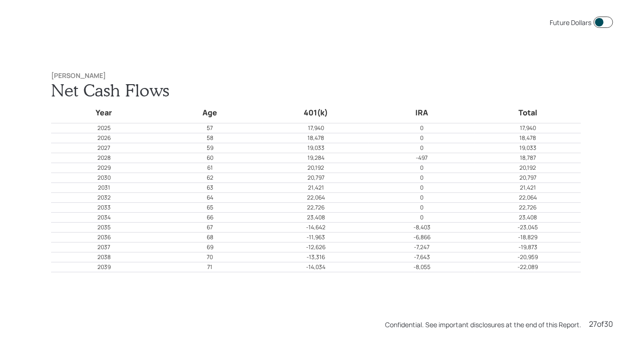
scroll to position [9288, 0]
